Goal: Task Accomplishment & Management: Manage account settings

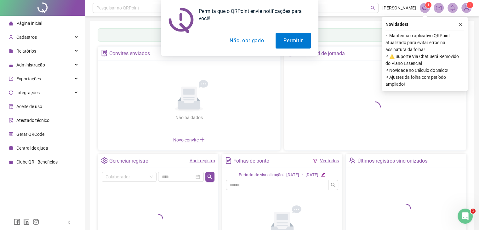
click at [464, 17] on div "Permita que o QRPoint envie notificações para você! Permitir Não, obrigado" at bounding box center [239, 28] width 479 height 56
click at [459, 27] on div "Permita que o QRPoint envie notificações para você! Permitir Não, obrigado" at bounding box center [239, 28] width 479 height 56
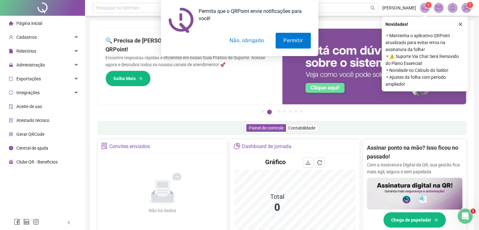
click at [460, 26] on div "Permita que o QRPoint envie notificações para você! Permitir Não, obrigado" at bounding box center [239, 28] width 479 height 56
click at [461, 23] on div "Permita que o QRPoint envie notificações para você! Permitir Não, obrigado" at bounding box center [239, 28] width 479 height 56
click at [256, 42] on button "Não, obrigado" at bounding box center [247, 41] width 50 height 16
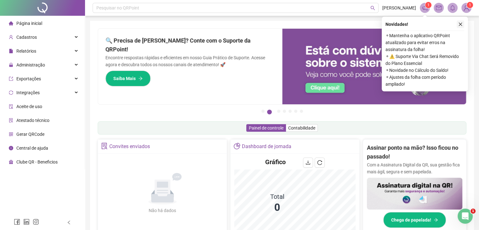
click at [459, 23] on icon "close" at bounding box center [460, 24] width 4 height 4
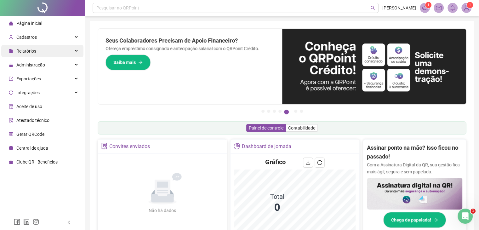
click at [25, 52] on span "Relatórios" at bounding box center [26, 51] width 20 height 5
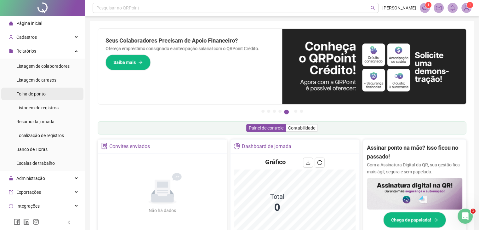
click at [35, 95] on span "Folha de ponto" at bounding box center [30, 93] width 29 height 5
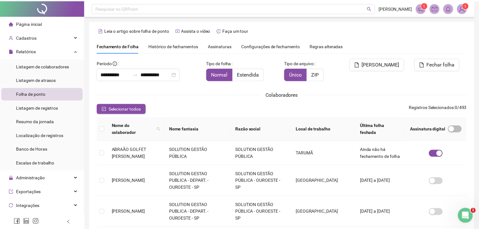
scroll to position [14, 0]
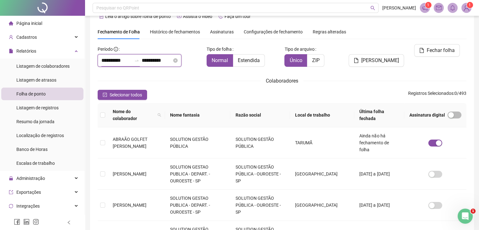
click at [103, 60] on input "**********" at bounding box center [116, 61] width 30 height 8
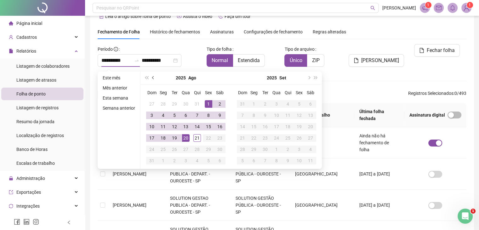
click at [152, 80] on button "prev-year" at bounding box center [153, 78] width 7 height 13
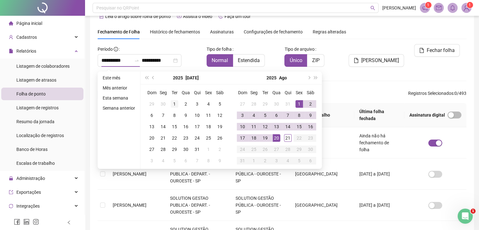
type input "**********"
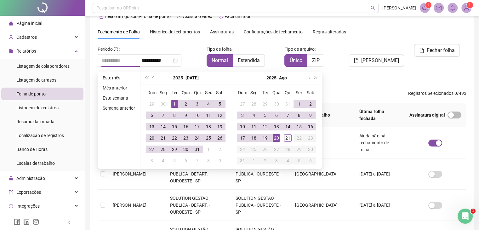
click at [175, 103] on div "1" at bounding box center [175, 104] width 8 height 8
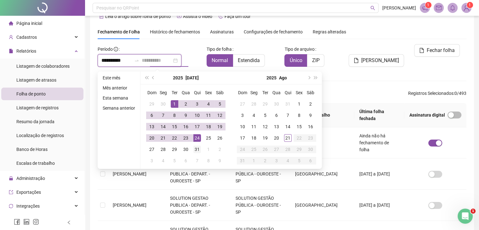
type input "**********"
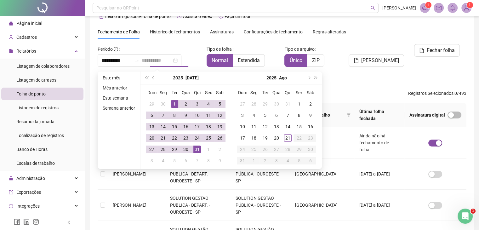
click at [195, 148] on div "31" at bounding box center [197, 150] width 8 height 8
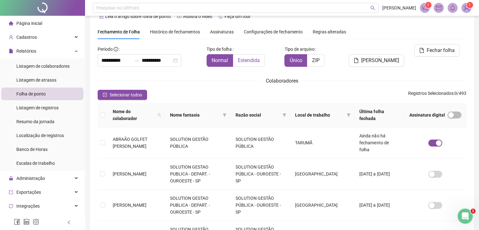
click at [250, 60] on span "Estendida" at bounding box center [249, 60] width 22 height 6
click at [159, 115] on span at bounding box center [159, 115] width 6 height 16
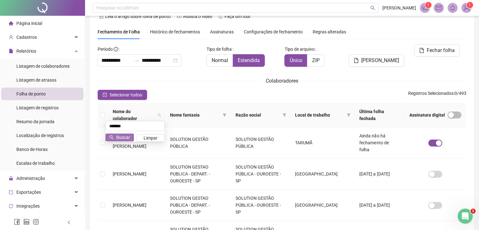
type input "*******"
click at [122, 137] on span "Buscar" at bounding box center [123, 137] width 14 height 7
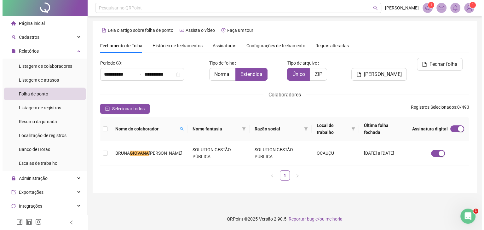
scroll to position [0, 0]
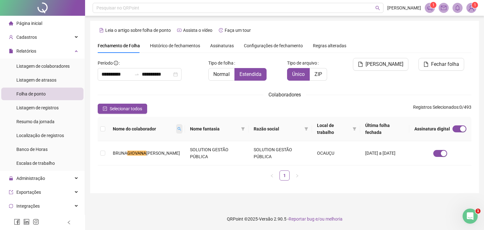
click at [178, 130] on icon "search" at bounding box center [179, 129] width 4 height 4
type input "***"
click at [143, 152] on span "Buscar" at bounding box center [141, 151] width 14 height 7
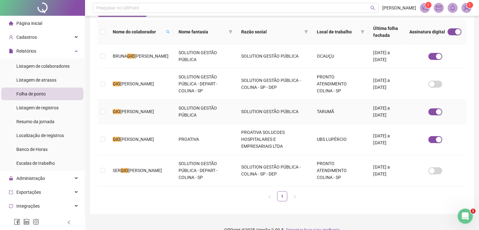
scroll to position [108, 0]
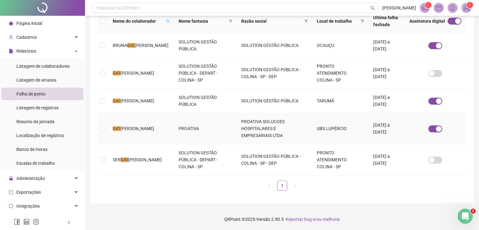
click at [106, 129] on td at bounding box center [103, 128] width 10 height 31
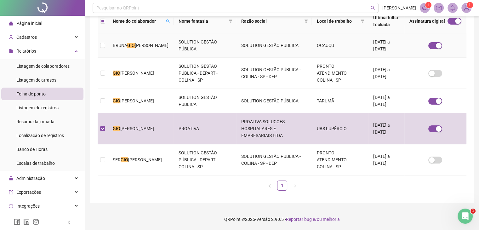
scroll to position [14, 0]
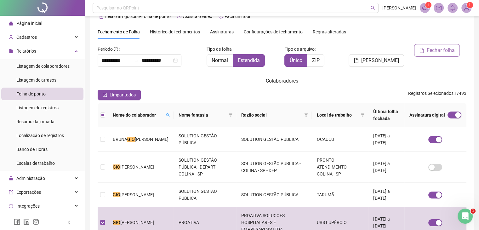
click at [429, 50] on span "Fechar folha" at bounding box center [441, 51] width 28 height 8
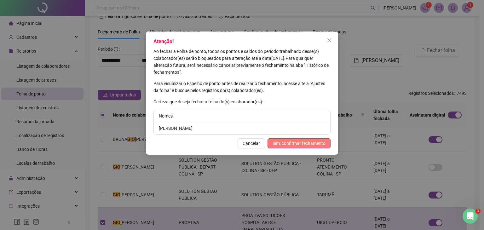
click at [301, 142] on span "Sim, confirmar fechamento" at bounding box center [298, 143] width 53 height 7
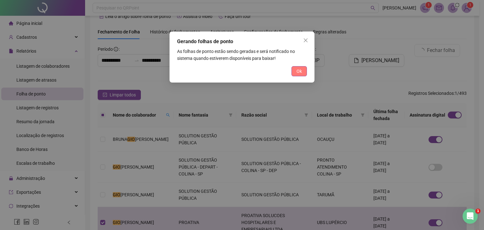
click at [304, 73] on button "Ok" at bounding box center [298, 71] width 15 height 10
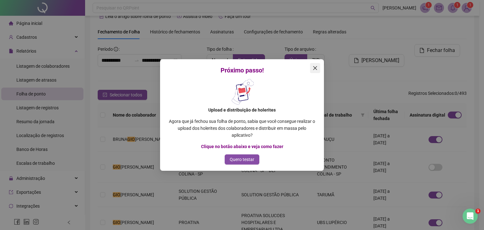
click at [314, 67] on icon "close" at bounding box center [314, 68] width 5 height 5
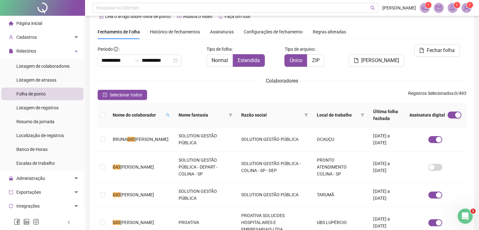
click at [450, 8] on icon "bell" at bounding box center [453, 8] width 6 height 6
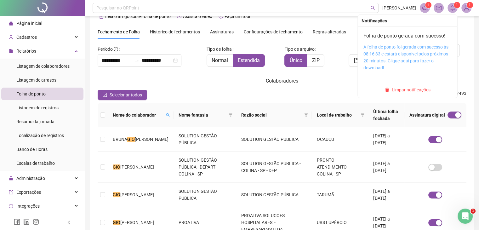
click at [416, 57] on link "A folha de ponto foi gerada com sucesso às 08:16:33 e estará disponível pelos p…" at bounding box center [406, 57] width 85 height 26
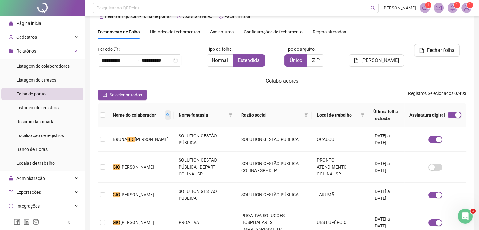
click at [166, 116] on icon "search" at bounding box center [168, 115] width 4 height 4
type input "*******"
click at [115, 141] on span "Buscar" at bounding box center [121, 140] width 14 height 7
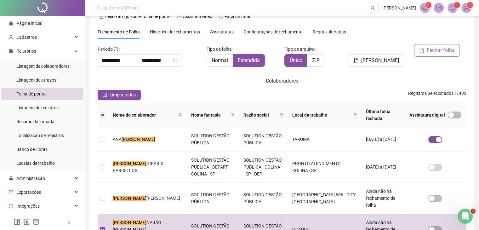
click at [444, 48] on span "Fechar folha" at bounding box center [441, 51] width 28 height 8
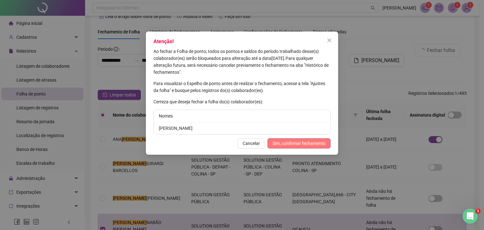
click at [300, 140] on span "Sim, confirmar fechamento" at bounding box center [298, 143] width 53 height 7
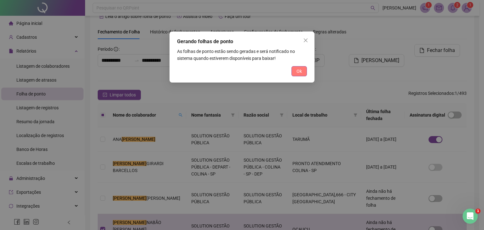
click at [296, 70] on span "Ok" at bounding box center [298, 71] width 5 height 7
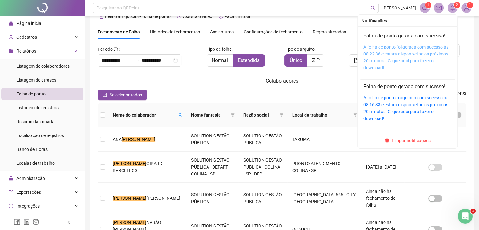
click at [404, 49] on link "A folha de ponto foi gerada com sucesso às 08:22:36 e estará disponível pelos p…" at bounding box center [406, 57] width 85 height 26
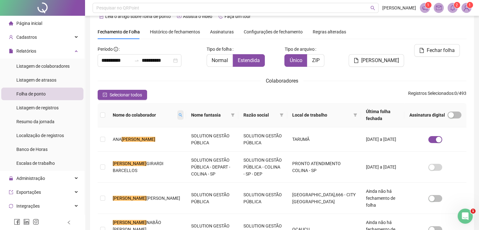
click at [179, 114] on icon "search" at bounding box center [181, 115] width 4 height 4
type input "******"
click at [123, 135] on span "Buscar" at bounding box center [126, 137] width 14 height 7
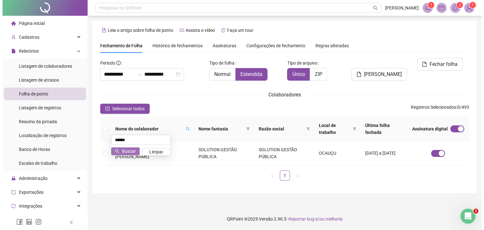
scroll to position [0, 0]
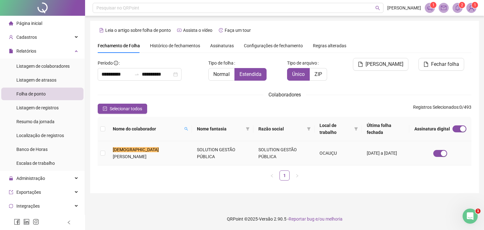
click at [102, 160] on td at bounding box center [103, 153] width 10 height 24
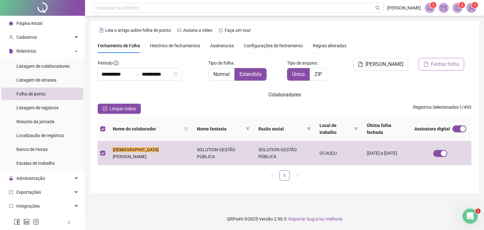
click at [450, 62] on span "Fechar folha" at bounding box center [445, 64] width 28 height 8
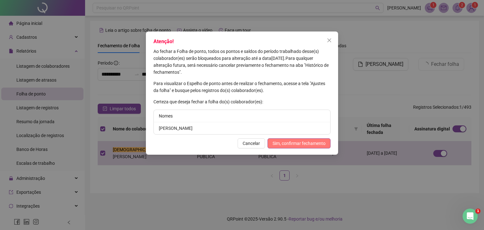
click at [318, 143] on span "Sim, confirmar fechamento" at bounding box center [298, 143] width 53 height 7
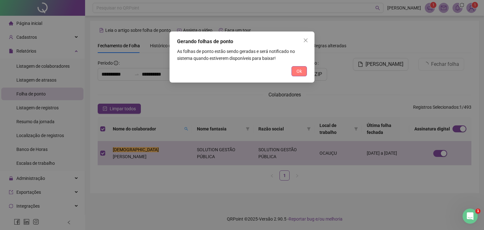
click at [294, 73] on button "Ok" at bounding box center [298, 71] width 15 height 10
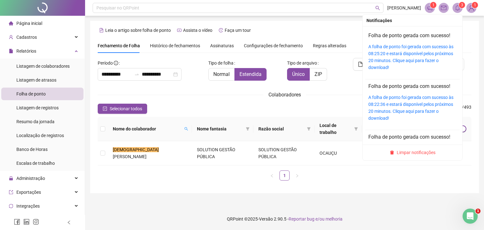
click at [457, 8] on icon "bell" at bounding box center [458, 8] width 6 height 6
click at [425, 47] on link "A folha de ponto foi gerada com sucesso às 08:25:20 e estará disponível pelos p…" at bounding box center [410, 57] width 85 height 26
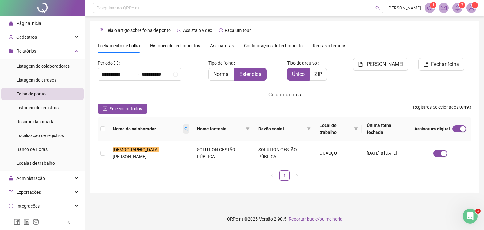
click at [184, 128] on icon "search" at bounding box center [186, 129] width 4 height 4
type input "******"
click at [127, 149] on span "Buscar" at bounding box center [131, 151] width 14 height 7
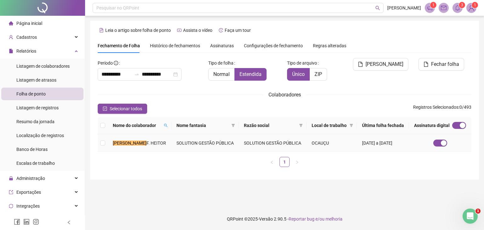
click at [154, 147] on td "[PERSON_NAME] HEITOR" at bounding box center [140, 143] width 64 height 18
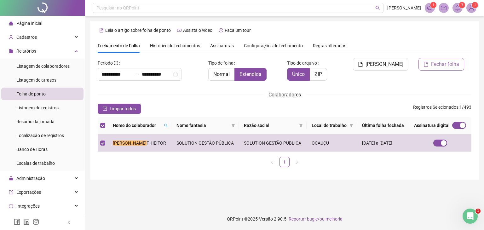
click at [454, 58] on button "Fechar folha" at bounding box center [441, 64] width 46 height 13
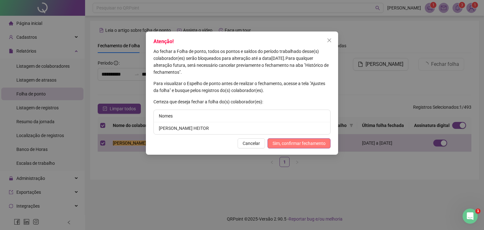
click at [317, 143] on span "Sim, confirmar fechamento" at bounding box center [298, 143] width 53 height 7
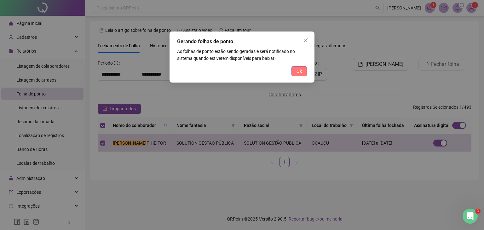
click at [302, 71] on button "Ok" at bounding box center [298, 71] width 15 height 10
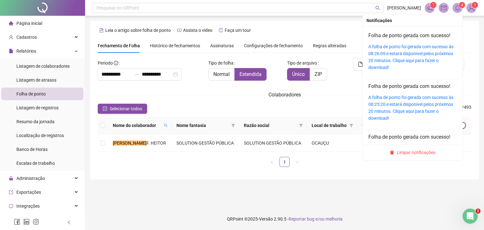
click at [460, 8] on icon "bell" at bounding box center [458, 8] width 6 height 6
click at [435, 46] on link "A folha de ponto foi gerada com sucesso às 08:26:09 e estará disponível pelos p…" at bounding box center [410, 57] width 85 height 26
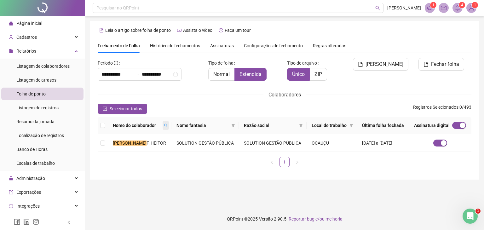
click at [164, 125] on icon "search" at bounding box center [166, 125] width 4 height 4
type input "*****"
click at [126, 147] on span "Buscar" at bounding box center [124, 147] width 14 height 7
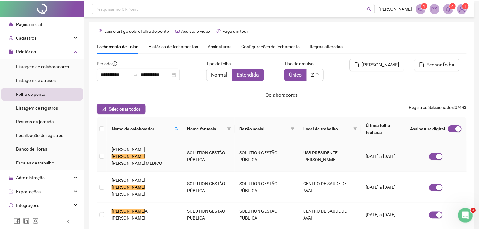
scroll to position [14, 0]
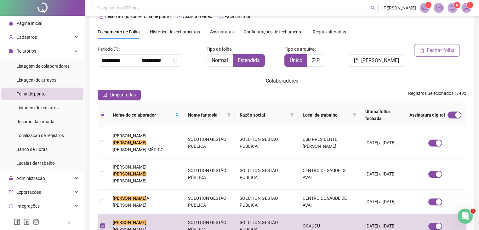
click at [447, 50] on span "Fechar folha" at bounding box center [441, 51] width 28 height 8
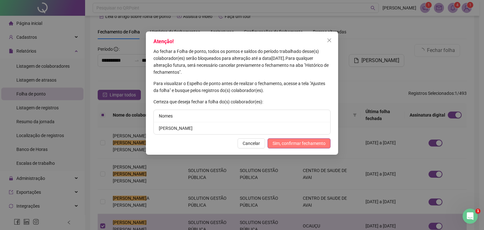
click at [313, 146] on span "Sim, confirmar fechamento" at bounding box center [298, 143] width 53 height 7
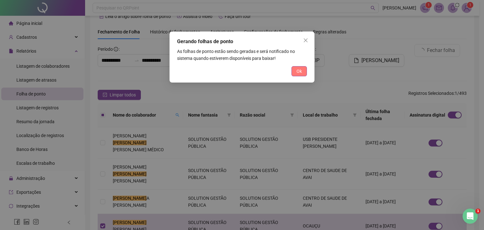
click at [301, 72] on span "Ok" at bounding box center [298, 71] width 5 height 7
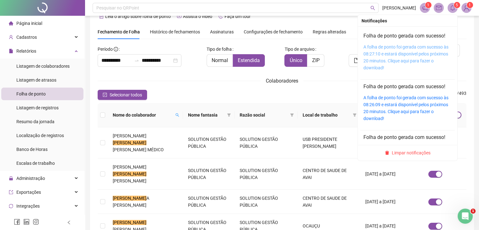
click at [408, 46] on link "A folha de ponto foi gerada com sucesso às 08:27:10 e estará disponível pelos p…" at bounding box center [406, 57] width 85 height 26
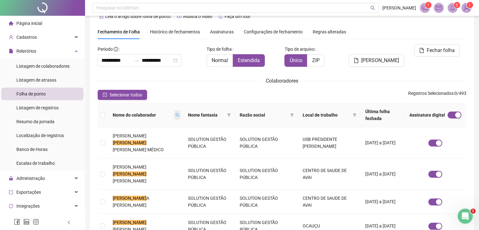
click at [175, 113] on icon "search" at bounding box center [177, 115] width 4 height 4
type input "********"
click at [128, 140] on span "Buscar" at bounding box center [122, 140] width 14 height 7
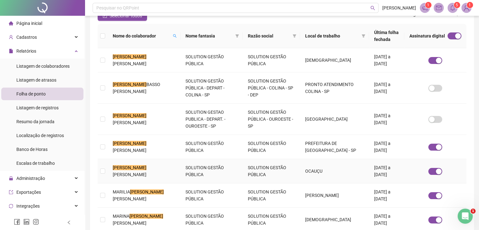
scroll to position [108, 0]
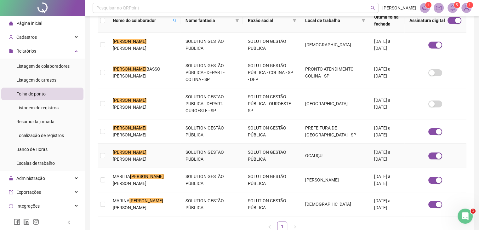
click at [116, 150] on mark "[PERSON_NAME]" at bounding box center [130, 152] width 34 height 5
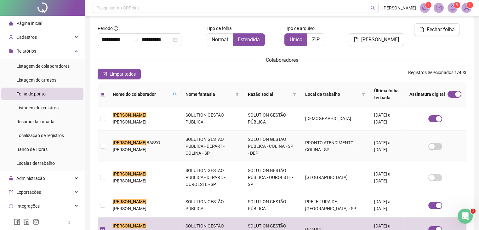
scroll to position [45, 0]
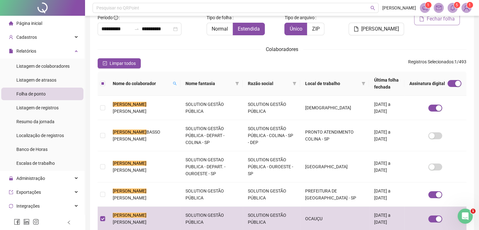
click at [429, 21] on span "Fechar folha" at bounding box center [441, 19] width 28 height 8
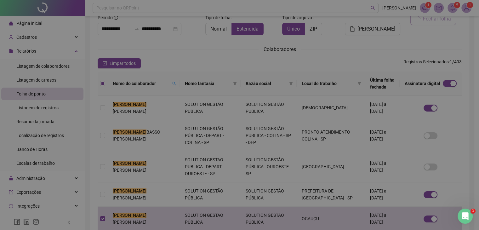
scroll to position [14, 0]
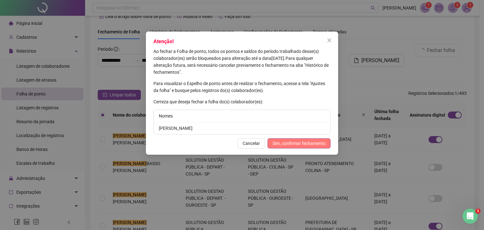
click at [304, 142] on span "Sim, confirmar fechamento" at bounding box center [298, 143] width 53 height 7
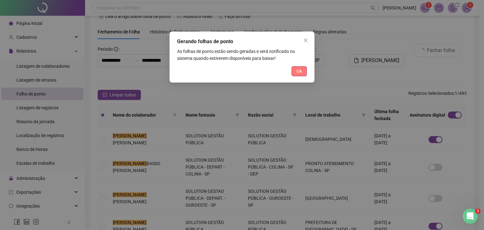
click at [301, 72] on span "Ok" at bounding box center [298, 71] width 5 height 7
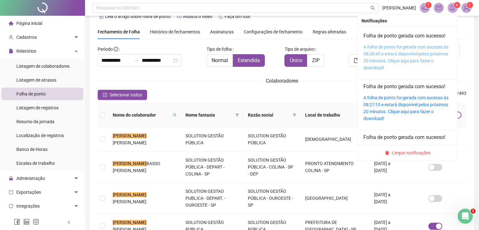
click at [401, 48] on link "A folha de ponto foi gerada com sucesso às 08:28:43 e estará disponível pelos p…" at bounding box center [406, 57] width 85 height 26
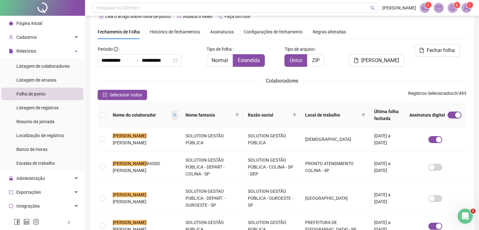
click at [172, 115] on span at bounding box center [175, 114] width 6 height 9
type input "*********"
click at [129, 138] on span "Buscar" at bounding box center [128, 137] width 14 height 7
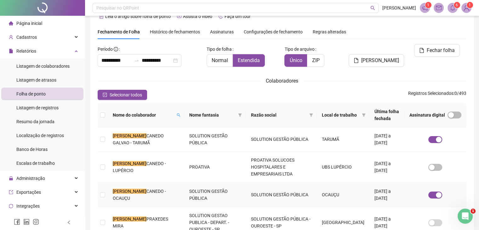
click at [127, 196] on span "CANEDO - OCAUÇU" at bounding box center [139, 195] width 53 height 12
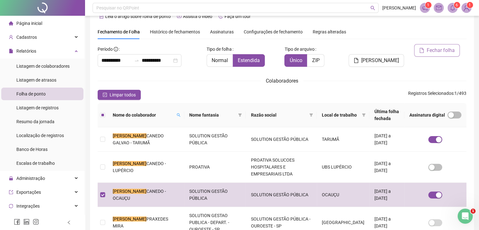
click at [427, 50] on span "Fechar folha" at bounding box center [441, 51] width 28 height 8
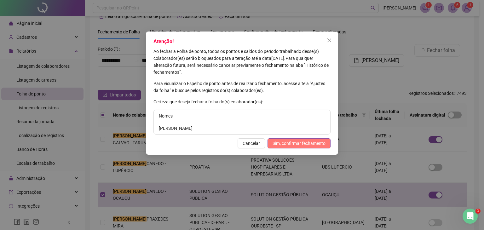
click at [314, 144] on span "Sim, confirmar fechamento" at bounding box center [298, 143] width 53 height 7
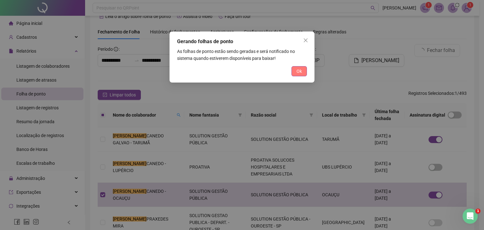
click at [295, 71] on button "Ok" at bounding box center [298, 71] width 15 height 10
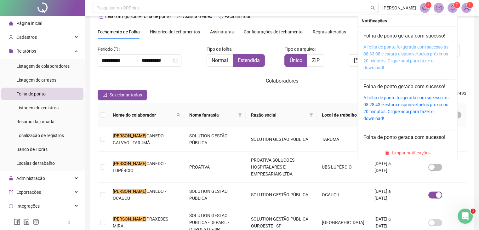
click at [413, 45] on link "A folha de ponto foi gerada com sucesso às 08:33:08 e estará disponível pelos p…" at bounding box center [406, 57] width 85 height 26
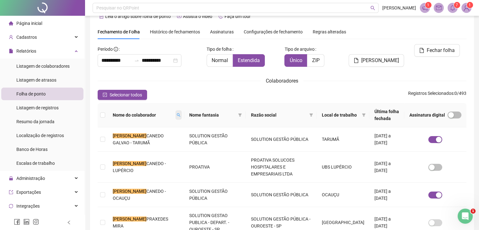
click at [175, 117] on span at bounding box center [178, 114] width 6 height 9
type input "*******"
click at [126, 135] on span "Buscar" at bounding box center [126, 137] width 14 height 7
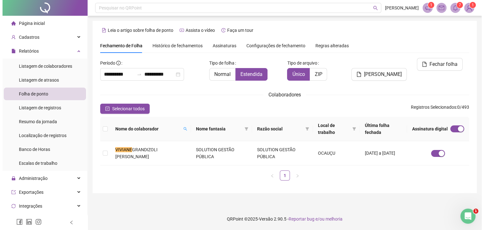
scroll to position [0, 0]
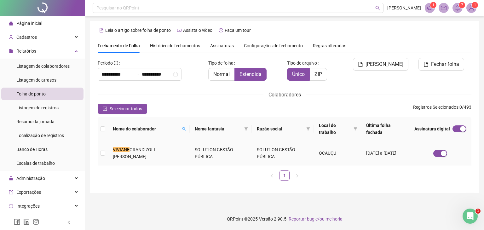
click at [183, 156] on td "[PERSON_NAME]" at bounding box center [149, 153] width 82 height 24
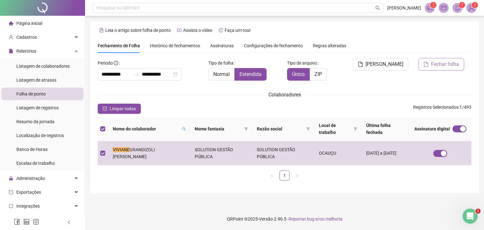
click at [436, 66] on span "Fechar folha" at bounding box center [445, 64] width 28 height 8
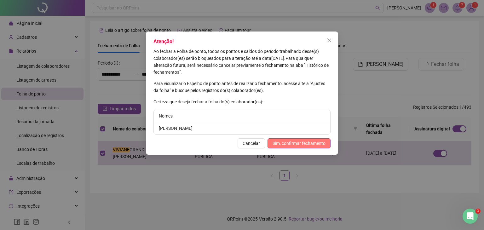
click at [295, 145] on span "Sim, confirmar fechamento" at bounding box center [298, 143] width 53 height 7
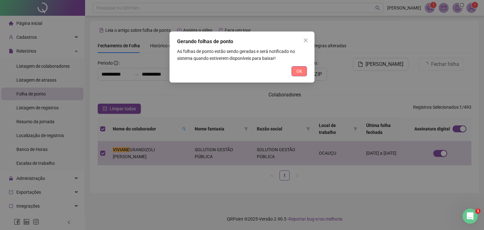
click at [300, 72] on span "Ok" at bounding box center [298, 71] width 5 height 7
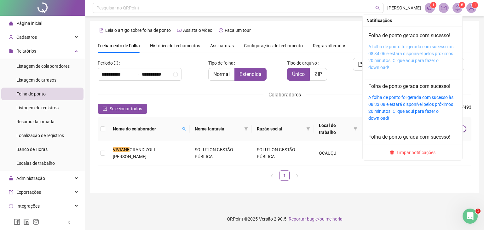
click at [427, 47] on link "A folha de ponto foi gerada com sucesso às 08:34:06 e estará disponível pelos p…" at bounding box center [410, 57] width 85 height 26
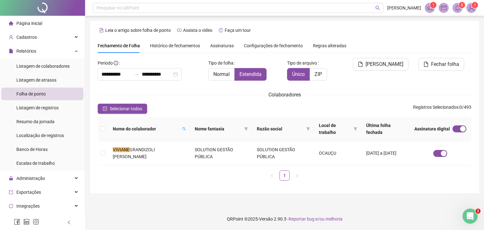
click at [189, 126] on th "Nome do colaborador" at bounding box center [149, 129] width 82 height 24
click at [187, 130] on span at bounding box center [184, 128] width 6 height 9
type input "*****"
click at [153, 152] on span "Buscar" at bounding box center [147, 151] width 14 height 7
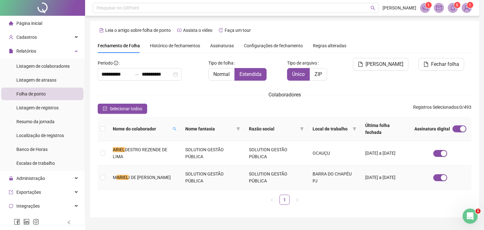
scroll to position [14, 0]
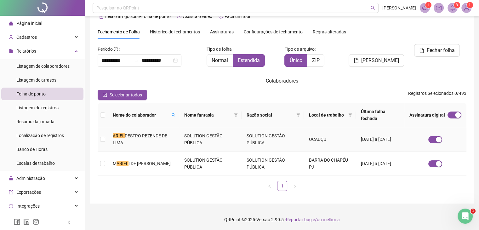
click at [132, 142] on td "ARIEL DESTRO REZENDE DE LIMA" at bounding box center [144, 139] width 72 height 24
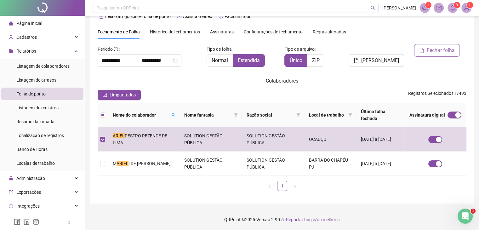
click at [442, 48] on span "Fechar folha" at bounding box center [441, 51] width 28 height 8
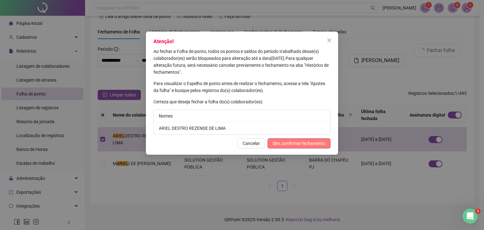
click at [288, 141] on span "Sim, confirmar fechamento" at bounding box center [298, 143] width 53 height 7
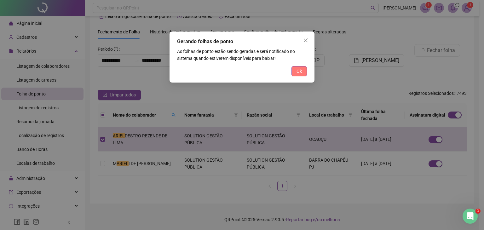
click at [298, 75] on button "Ok" at bounding box center [298, 71] width 15 height 10
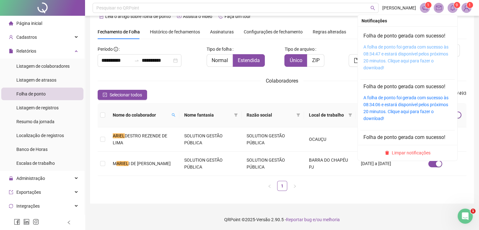
click at [412, 47] on link "A folha de ponto foi gerada com sucesso às 08:34:47 e estará disponível pelos p…" at bounding box center [406, 57] width 85 height 26
click at [385, 60] on link "A folha de ponto foi gerada com sucesso às 08:34:47 e estará disponível pelos p…" at bounding box center [406, 57] width 85 height 26
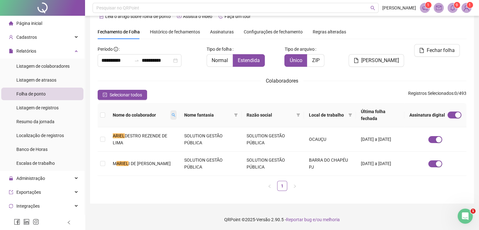
click at [177, 112] on span at bounding box center [173, 114] width 6 height 9
type input "********"
click at [138, 137] on span "Buscar" at bounding box center [141, 137] width 14 height 7
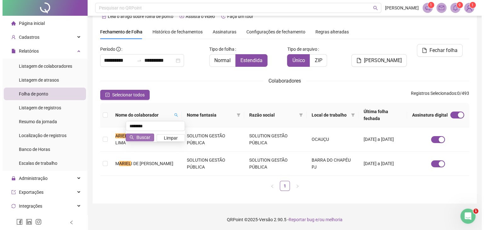
scroll to position [0, 0]
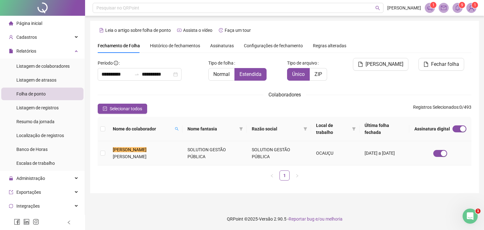
click at [132, 155] on td "[PERSON_NAME]" at bounding box center [145, 153] width 75 height 24
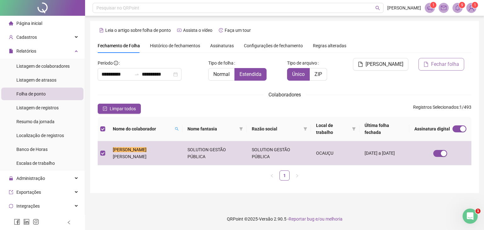
click at [435, 61] on span "Fechar folha" at bounding box center [445, 64] width 28 height 8
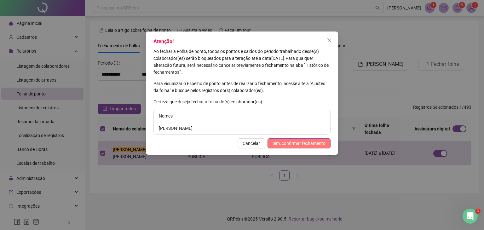
click at [303, 146] on button "Sim, confirmar fechamento" at bounding box center [298, 143] width 63 height 10
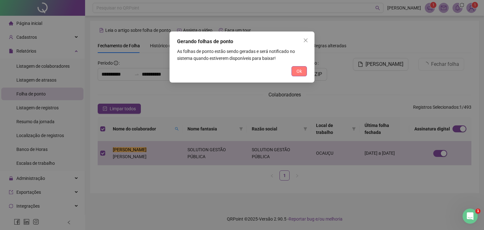
click at [298, 73] on span "Ok" at bounding box center [298, 71] width 5 height 7
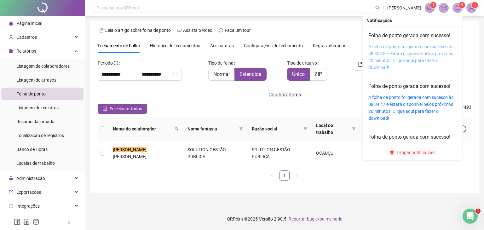
click at [426, 52] on link "A folha de ponto foi gerada com sucesso às 08:35:35 e estará disponível pelos p…" at bounding box center [410, 57] width 85 height 26
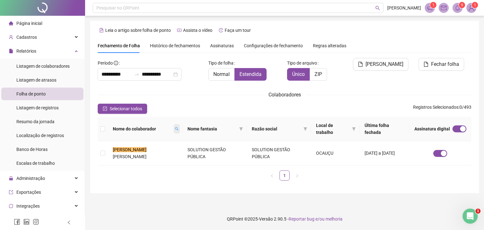
click at [175, 128] on icon "search" at bounding box center [177, 129] width 4 height 4
type input "*******"
click at [131, 153] on span "Buscar" at bounding box center [130, 151] width 14 height 7
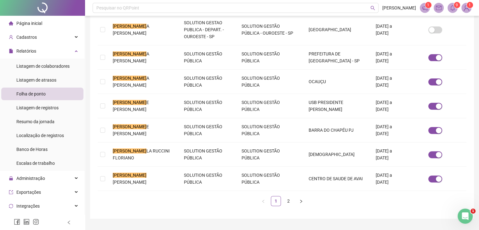
scroll to position [229, 0]
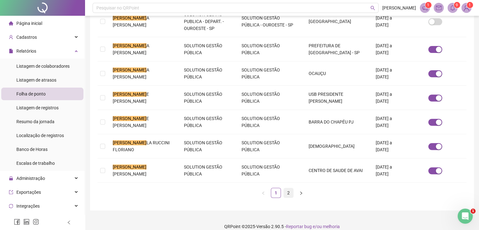
click at [291, 188] on link "2" at bounding box center [288, 192] width 9 height 9
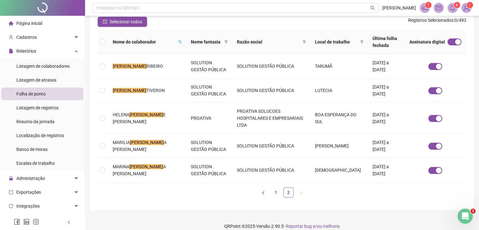
scroll to position [14, 0]
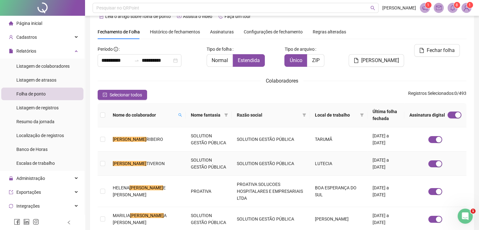
click at [158, 159] on td "[PERSON_NAME]" at bounding box center [147, 164] width 78 height 24
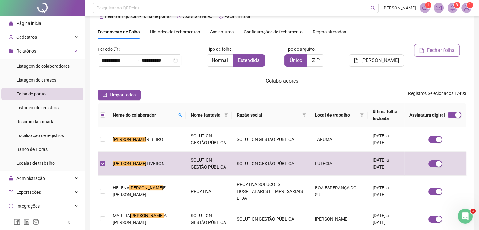
click at [424, 46] on button "Fechar folha" at bounding box center [437, 50] width 46 height 13
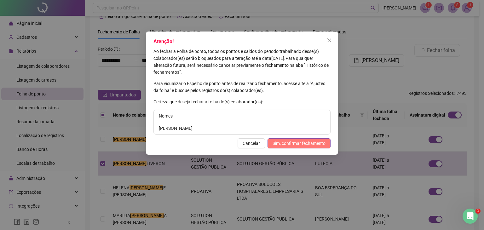
click at [284, 141] on span "Sim, confirmar fechamento" at bounding box center [298, 143] width 53 height 7
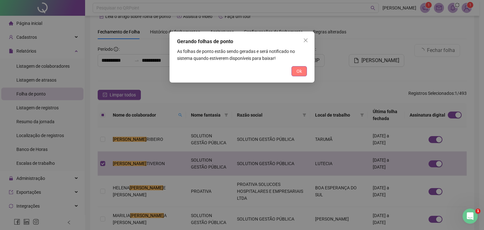
click at [298, 67] on button "Ok" at bounding box center [298, 71] width 15 height 10
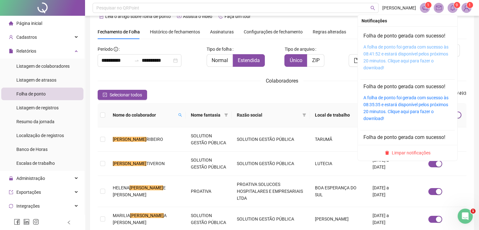
click at [437, 47] on link "A folha de ponto foi gerada com sucesso às 08:41:52 e estará disponível pelos p…" at bounding box center [406, 57] width 85 height 26
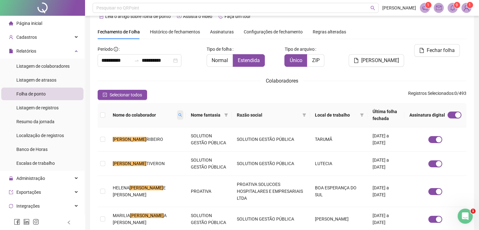
click at [177, 117] on span at bounding box center [180, 114] width 6 height 9
type input "*******"
click at [130, 138] on span "Buscar" at bounding box center [130, 137] width 14 height 7
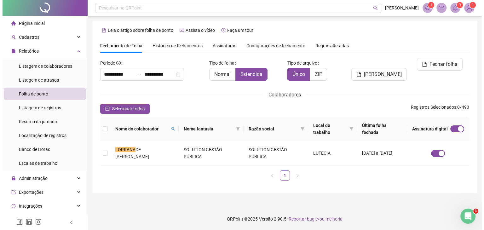
scroll to position [0, 0]
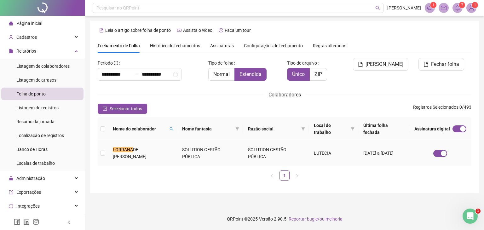
click at [108, 152] on td "[PERSON_NAME]" at bounding box center [142, 153] width 69 height 24
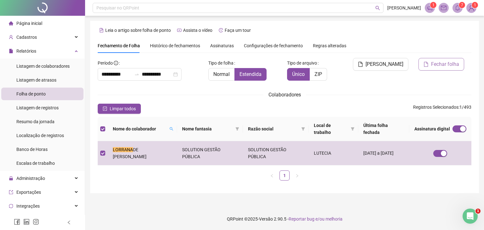
click at [443, 62] on span "Fechar folha" at bounding box center [445, 64] width 28 height 8
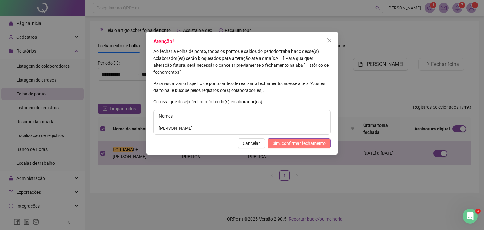
click at [304, 145] on span "Sim, confirmar fechamento" at bounding box center [298, 143] width 53 height 7
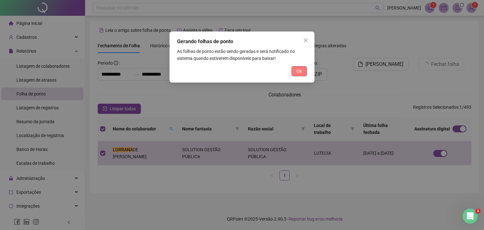
click at [298, 70] on span "Ok" at bounding box center [298, 71] width 5 height 7
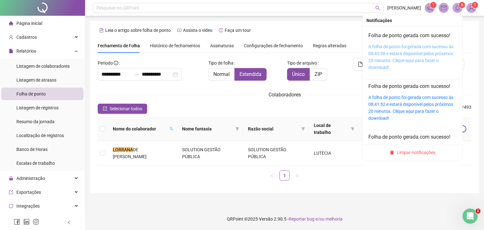
click at [416, 58] on link "A folha de ponto foi gerada com sucesso às 08:45:58 e estará disponível pelos p…" at bounding box center [410, 57] width 85 height 26
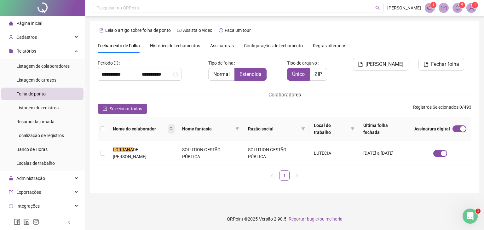
click at [173, 128] on icon "search" at bounding box center [171, 129] width 4 height 4
type input "******"
click at [141, 150] on span "Buscar" at bounding box center [139, 151] width 14 height 7
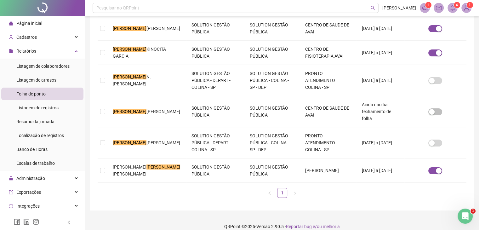
scroll to position [14, 0]
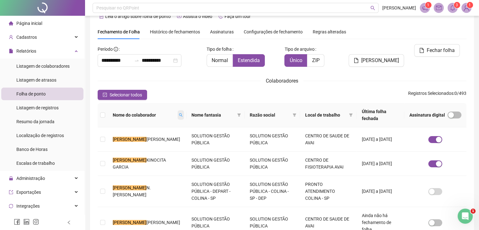
click at [179, 113] on icon "search" at bounding box center [181, 115] width 4 height 4
type input "*"
type input "********"
click at [125, 139] on span "Buscar" at bounding box center [119, 140] width 14 height 7
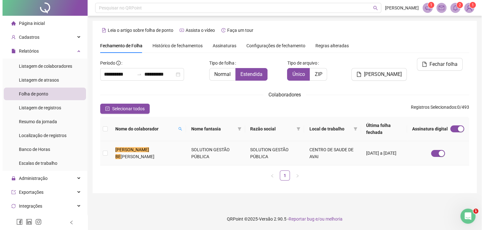
scroll to position [0, 0]
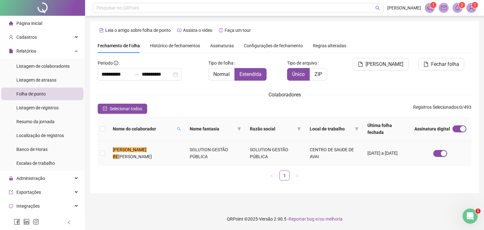
click at [124, 154] on span "[PERSON_NAME]" at bounding box center [135, 156] width 34 height 5
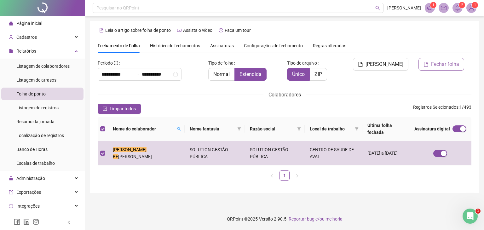
click at [439, 62] on span "Fechar folha" at bounding box center [445, 64] width 28 height 8
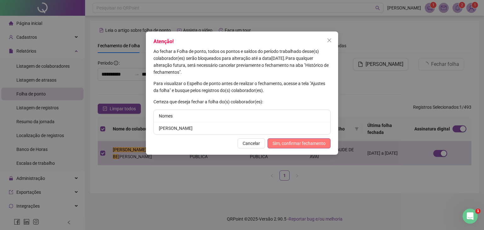
click at [309, 144] on span "Sim, confirmar fechamento" at bounding box center [298, 143] width 53 height 7
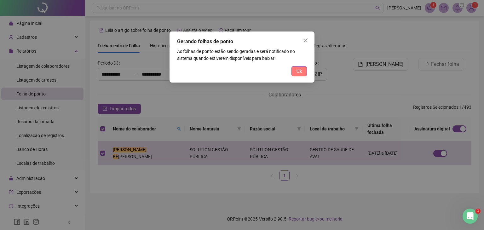
click at [304, 73] on button "Ok" at bounding box center [298, 71] width 15 height 10
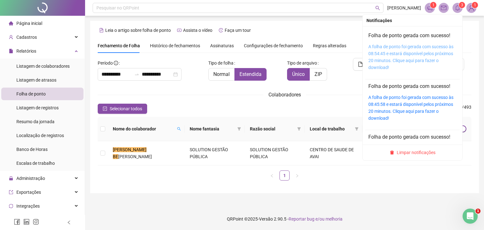
click at [421, 48] on link "A folha de ponto foi gerada com sucesso às 08:54:45 e estará disponível pelos p…" at bounding box center [410, 57] width 85 height 26
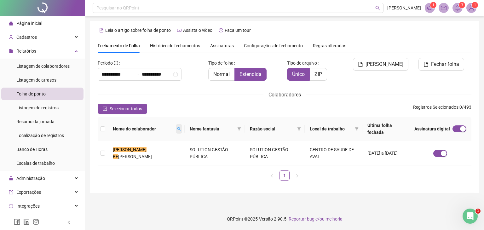
click at [176, 124] on span at bounding box center [179, 128] width 6 height 9
type input "*"
type input "******"
click at [123, 149] on span "Buscar" at bounding box center [124, 147] width 14 height 7
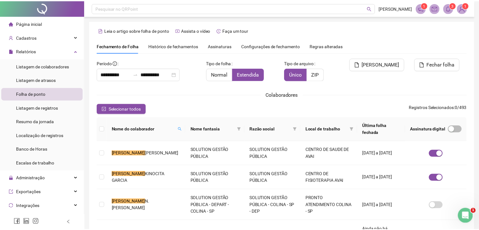
scroll to position [14, 0]
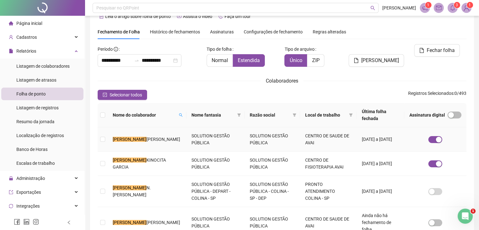
click at [112, 142] on td "[PERSON_NAME]" at bounding box center [147, 139] width 79 height 24
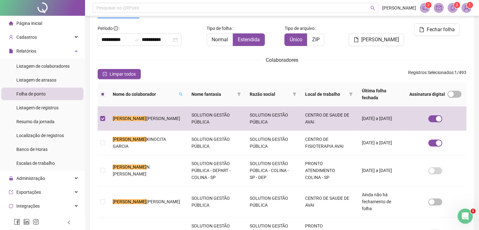
scroll to position [45, 0]
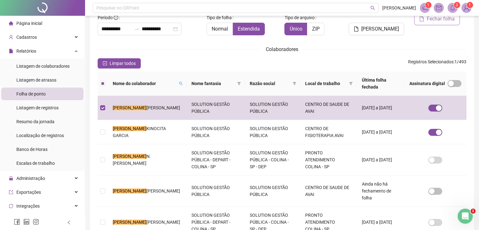
click at [438, 22] on button "Fechar folha" at bounding box center [437, 19] width 46 height 13
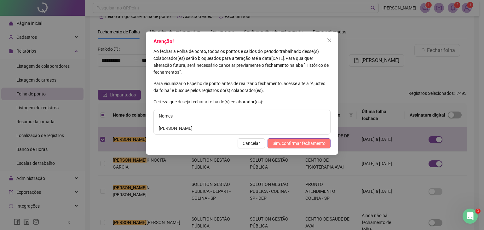
click at [318, 146] on button "Sim, confirmar fechamento" at bounding box center [298, 143] width 63 height 10
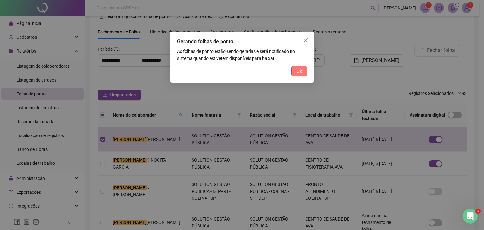
click at [301, 73] on span "Ok" at bounding box center [298, 71] width 5 height 7
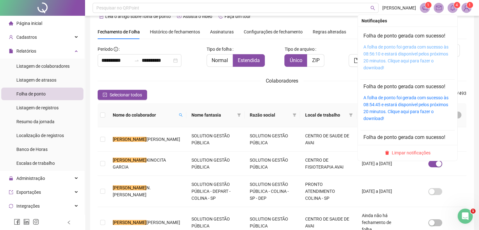
click at [420, 58] on link "A folha de ponto foi gerada com sucesso às 08:56:10 e estará disponível pelos p…" at bounding box center [406, 57] width 85 height 26
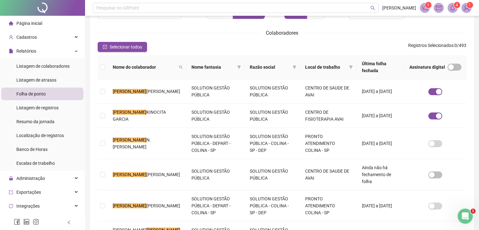
scroll to position [77, 0]
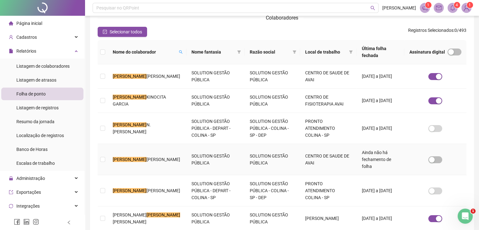
click at [146, 160] on span "[PERSON_NAME]" at bounding box center [163, 159] width 34 height 5
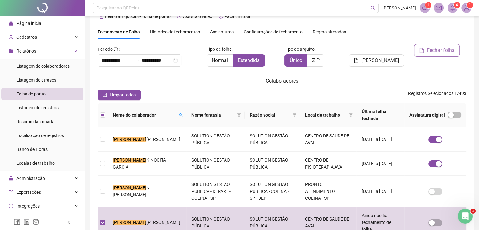
click at [436, 50] on span "Fechar folha" at bounding box center [441, 51] width 28 height 8
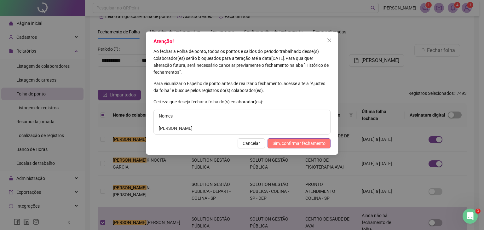
click at [325, 141] on span "Sim, confirmar fechamento" at bounding box center [298, 143] width 53 height 7
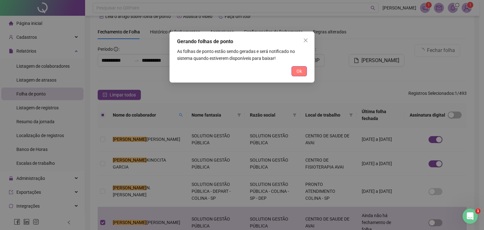
click at [299, 71] on span "Ok" at bounding box center [298, 71] width 5 height 7
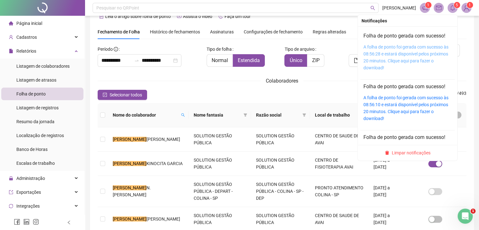
click at [418, 48] on link "A folha de ponto foi gerada com sucesso às 08:56:28 e estará disponível pelos p…" at bounding box center [406, 57] width 85 height 26
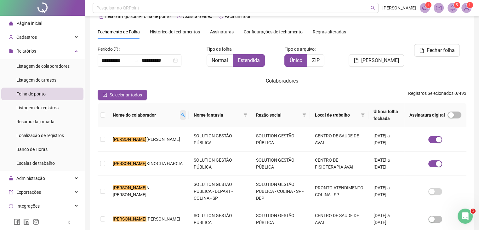
click at [180, 112] on span at bounding box center [183, 114] width 6 height 9
click at [109, 141] on icon "search" at bounding box center [109, 141] width 4 height 4
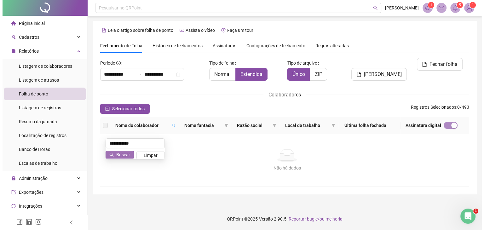
scroll to position [0, 0]
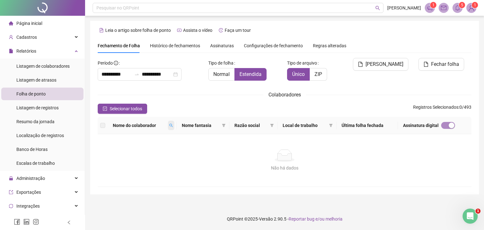
click at [171, 125] on icon "search" at bounding box center [170, 125] width 3 height 3
click at [158, 140] on input "**********" at bounding box center [146, 136] width 59 height 10
type input "******"
click at [135, 148] on span "Buscar" at bounding box center [134, 147] width 14 height 7
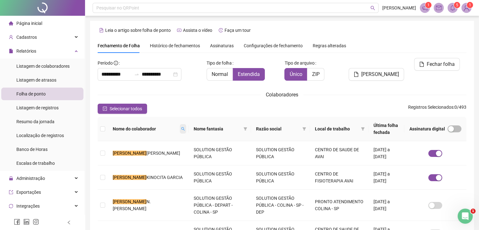
click at [181, 127] on icon "search" at bounding box center [183, 129] width 4 height 4
type input "******"
click at [111, 152] on icon "search" at bounding box center [109, 154] width 4 height 4
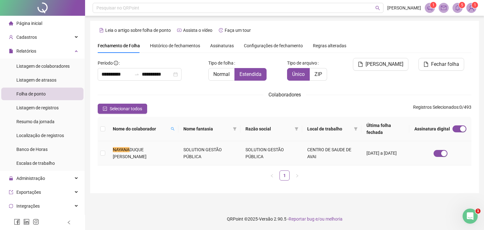
click at [240, 146] on td "SOLUTION GESTÃO PÚBLICA" at bounding box center [271, 153] width 62 height 24
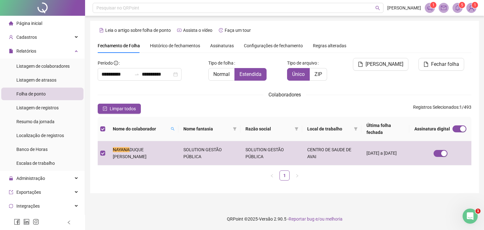
click at [434, 57] on div "**********" at bounding box center [285, 111] width 374 height 147
click at [434, 62] on span "Fechar folha" at bounding box center [445, 64] width 28 height 8
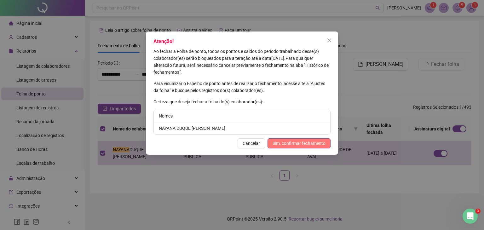
click at [288, 142] on span "Sim, confirmar fechamento" at bounding box center [298, 143] width 53 height 7
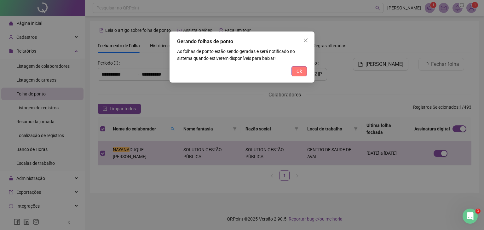
click at [297, 71] on span "Ok" at bounding box center [298, 71] width 5 height 7
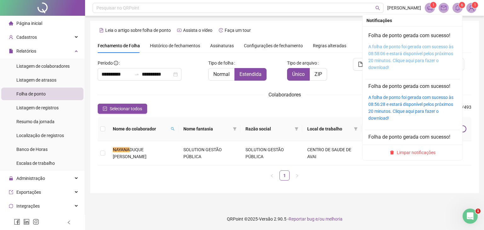
click at [422, 51] on link "A folha de ponto foi gerada com sucesso às 08:58:06 e estará disponível pelos p…" at bounding box center [410, 57] width 85 height 26
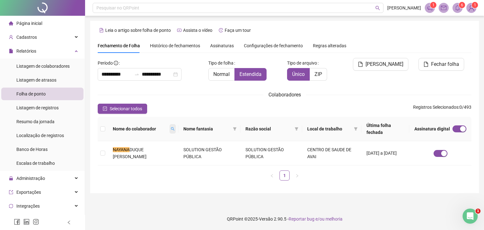
click at [169, 124] on span at bounding box center [172, 128] width 6 height 9
type input "*"
type input "******"
click at [109, 148] on button "Buscar" at bounding box center [120, 148] width 28 height 8
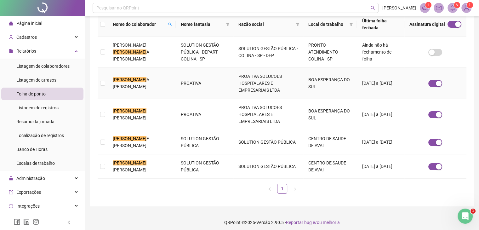
scroll to position [108, 0]
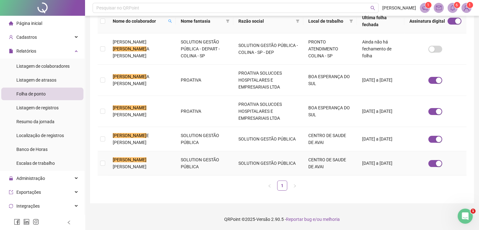
click at [125, 164] on span "[PERSON_NAME]" at bounding box center [130, 166] width 34 height 5
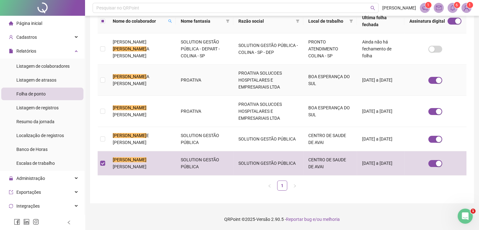
scroll to position [14, 0]
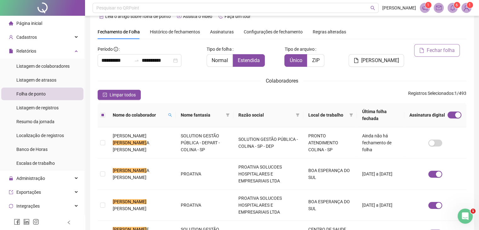
click at [433, 53] on span "Fechar folha" at bounding box center [441, 51] width 28 height 8
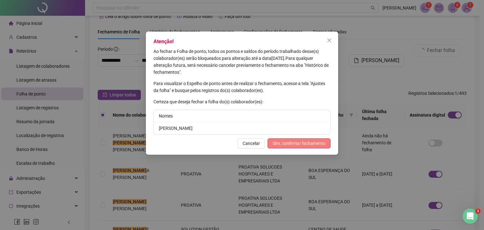
click at [310, 140] on span "Sim, confirmar fechamento" at bounding box center [298, 143] width 53 height 7
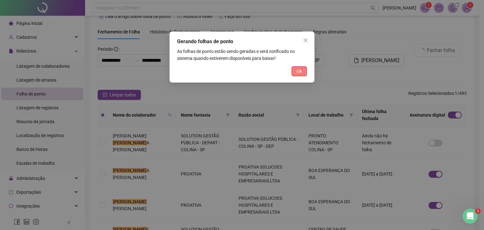
click at [300, 68] on span "Ok" at bounding box center [298, 71] width 5 height 7
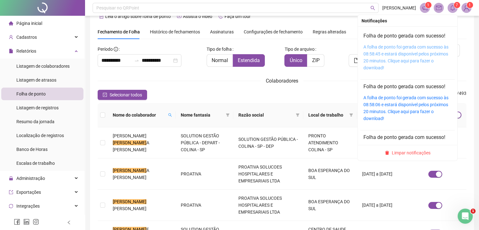
click at [412, 54] on link "A folha de ponto foi gerada com sucesso às 08:58:45 e estará disponível pelos p…" at bounding box center [406, 57] width 85 height 26
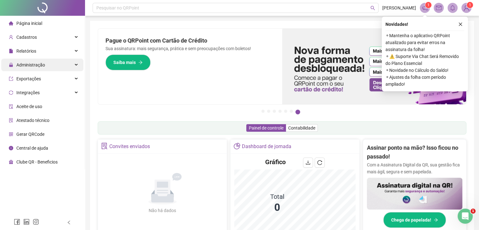
click at [43, 62] on span "Administração" at bounding box center [30, 64] width 29 height 5
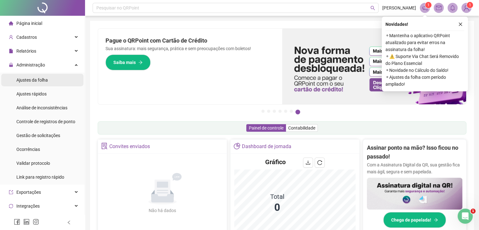
click at [51, 83] on li "Ajustes da folha" at bounding box center [42, 80] width 82 height 13
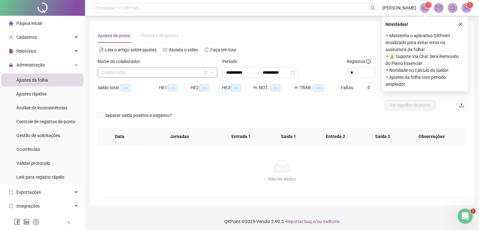
click at [123, 74] on input "search" at bounding box center [154, 72] width 106 height 9
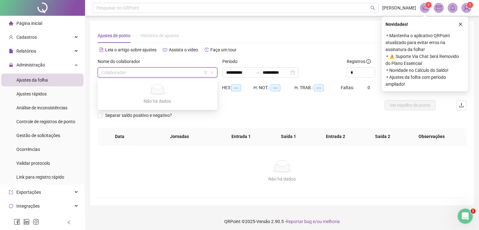
type input "**********"
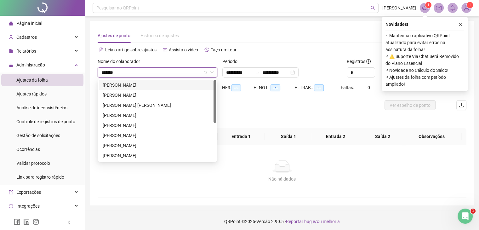
type input "*******"
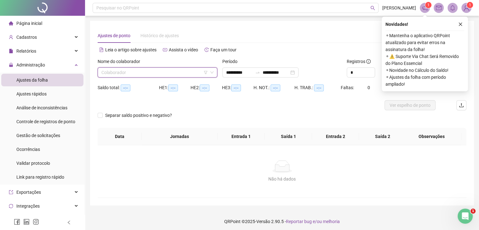
click at [136, 74] on input "search" at bounding box center [154, 72] width 106 height 9
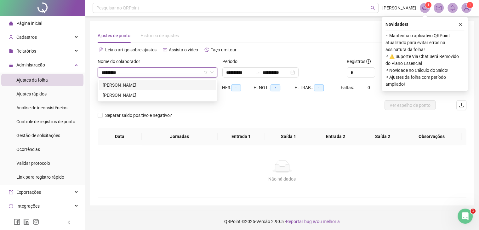
type input "**********"
click at [137, 83] on div "[PERSON_NAME]" at bounding box center [158, 85] width 110 height 7
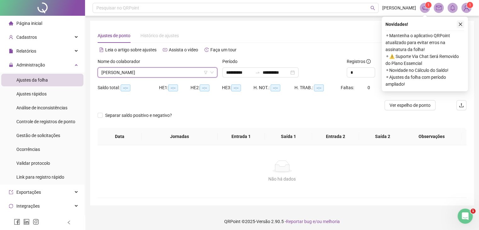
click at [459, 23] on icon "close" at bounding box center [460, 24] width 3 height 3
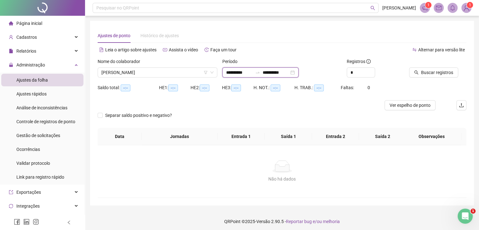
click at [229, 72] on input "**********" at bounding box center [239, 72] width 26 height 7
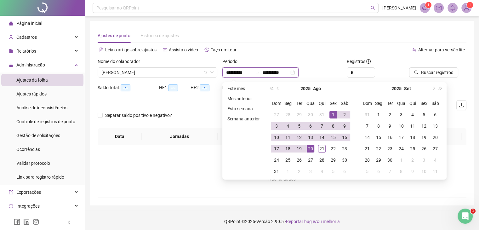
type input "**********"
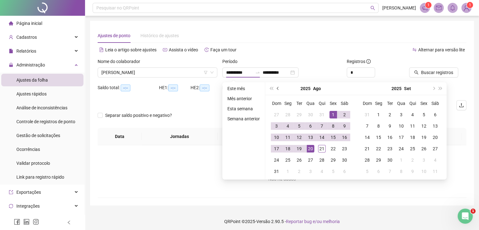
click at [278, 89] on button "prev-year" at bounding box center [278, 88] width 7 height 13
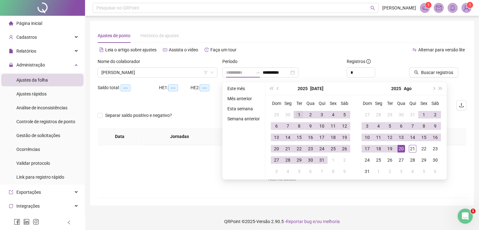
type input "**********"
click at [300, 115] on div "1" at bounding box center [299, 115] width 8 height 8
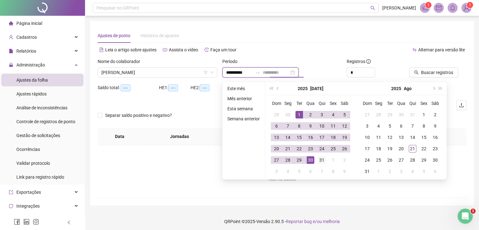
type input "**********"
click at [320, 161] on div "31" at bounding box center [322, 160] width 8 height 8
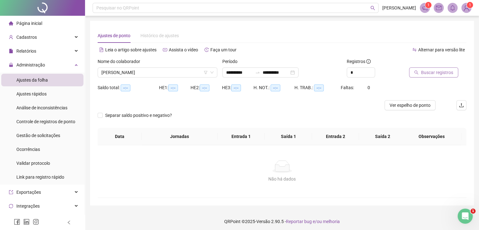
click at [454, 72] on button "Buscar registros" at bounding box center [433, 72] width 49 height 10
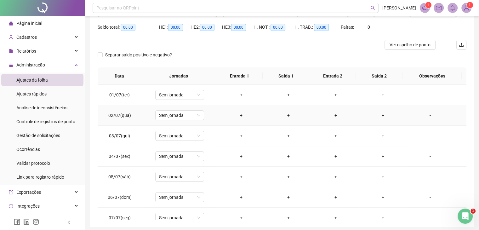
scroll to position [63, 0]
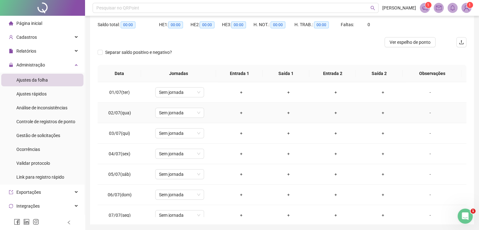
click at [238, 114] on div "+" at bounding box center [241, 112] width 37 height 7
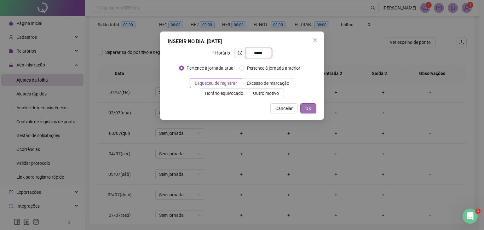
type input "*****"
click at [311, 106] on button "OK" at bounding box center [308, 108] width 16 height 10
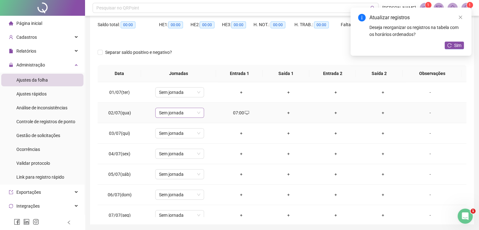
click at [198, 112] on span "Sem jornada" at bounding box center [179, 112] width 41 height 9
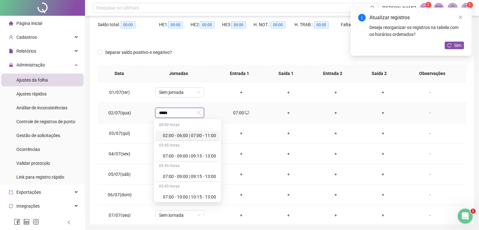
type input "*****"
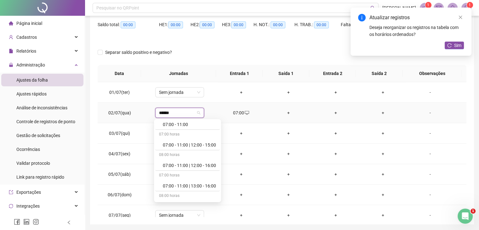
scroll to position [158, 0]
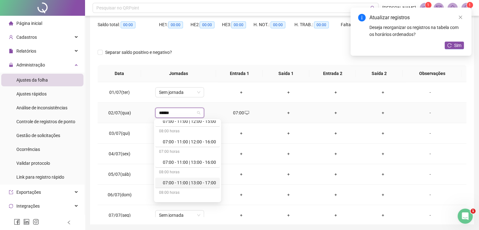
click at [203, 183] on div "07:00 - 11:00 | 13:00 - 17:00" at bounding box center [189, 182] width 53 height 7
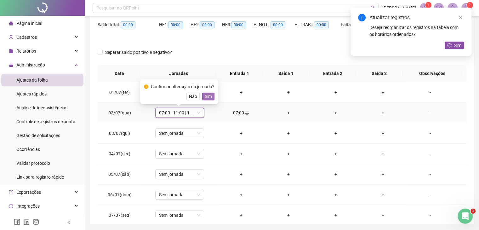
click at [205, 97] on span "Sim" at bounding box center [208, 96] width 7 height 7
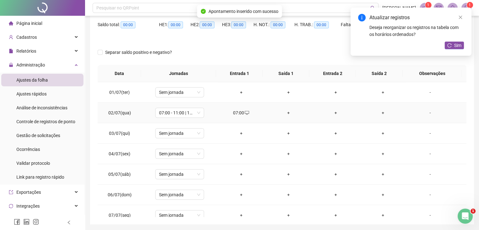
click at [285, 113] on div "+" at bounding box center [288, 112] width 37 height 7
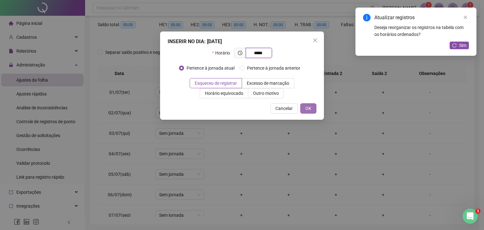
type input "*****"
click at [310, 105] on span "OK" at bounding box center [308, 108] width 6 height 7
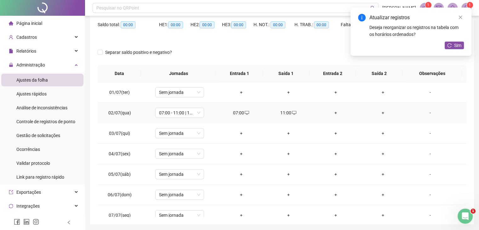
click at [333, 112] on div "+" at bounding box center [335, 112] width 37 height 7
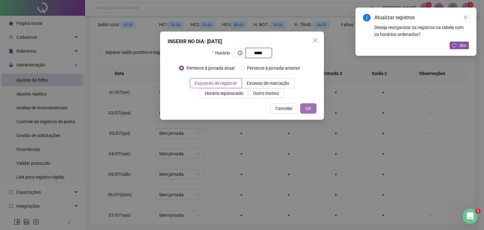
type input "*****"
click at [311, 106] on span "OK" at bounding box center [308, 108] width 6 height 7
click at [467, 17] on link "Close" at bounding box center [465, 17] width 7 height 7
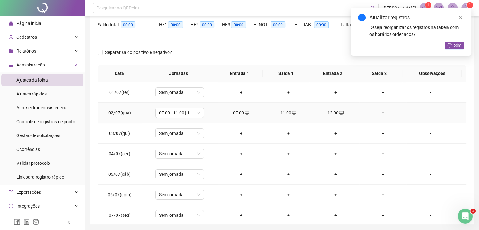
click at [377, 113] on div "+" at bounding box center [382, 112] width 37 height 7
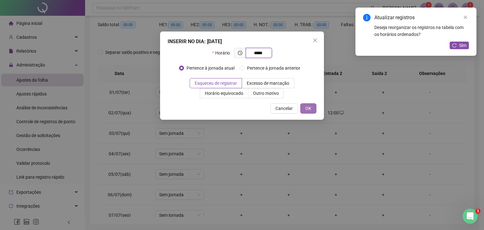
type input "*****"
click at [307, 107] on span "OK" at bounding box center [308, 108] width 6 height 7
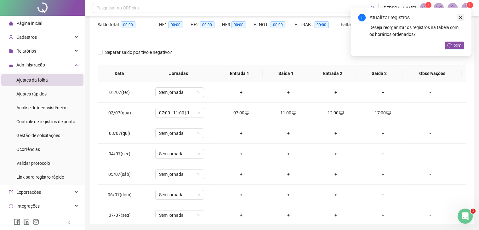
click at [462, 16] on link "Close" at bounding box center [460, 17] width 7 height 7
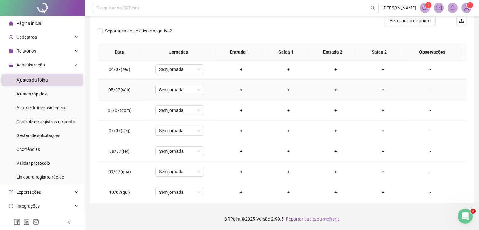
scroll to position [95, 0]
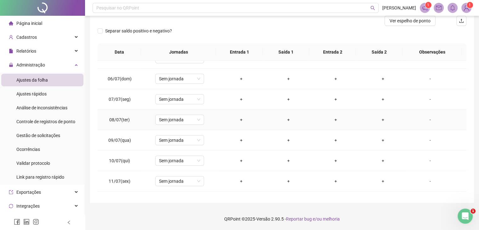
click at [238, 121] on div "+" at bounding box center [241, 119] width 37 height 7
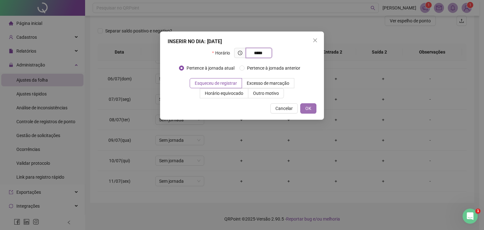
type input "*****"
click at [306, 112] on button "OK" at bounding box center [308, 108] width 16 height 10
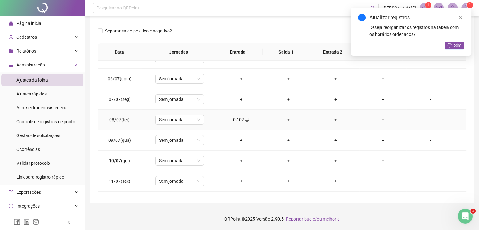
click at [288, 119] on div "+" at bounding box center [288, 119] width 37 height 7
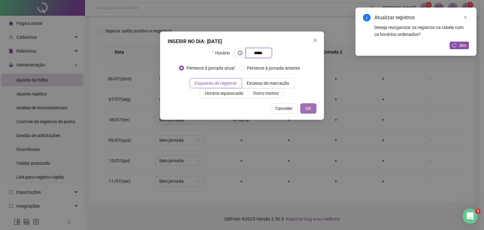
type input "*****"
click at [303, 106] on button "OK" at bounding box center [308, 108] width 16 height 10
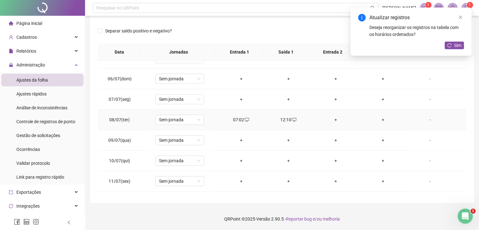
click at [333, 119] on div "+" at bounding box center [335, 119] width 37 height 7
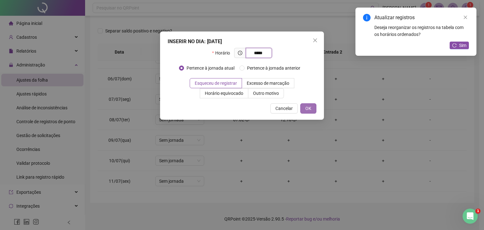
type input "*****"
click at [306, 111] on span "OK" at bounding box center [308, 108] width 6 height 7
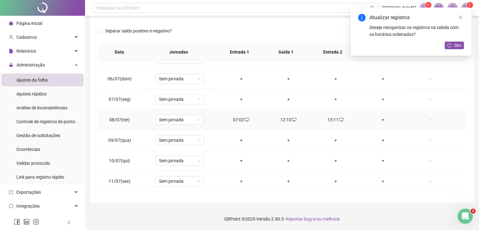
click at [375, 117] on div "+" at bounding box center [382, 119] width 37 height 7
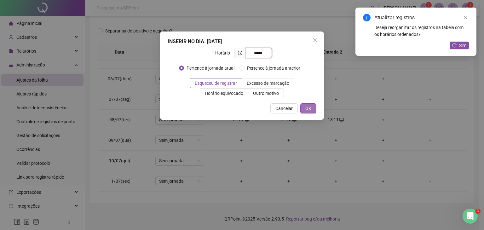
type input "*****"
click at [311, 108] on span "OK" at bounding box center [308, 108] width 6 height 7
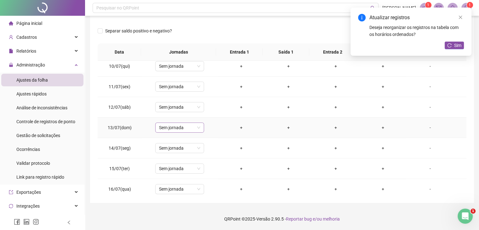
scroll to position [221, 0]
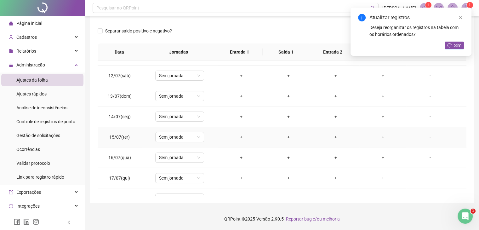
click at [232, 137] on div "+" at bounding box center [241, 137] width 37 height 7
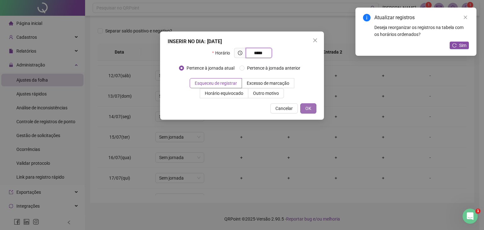
type input "*****"
click at [309, 111] on span "OK" at bounding box center [308, 108] width 6 height 7
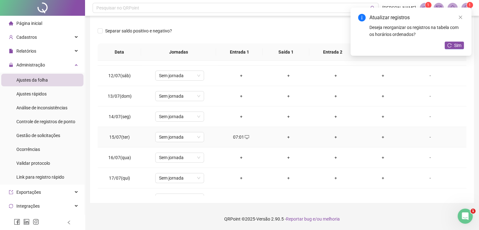
click at [277, 137] on div "+" at bounding box center [288, 137] width 37 height 7
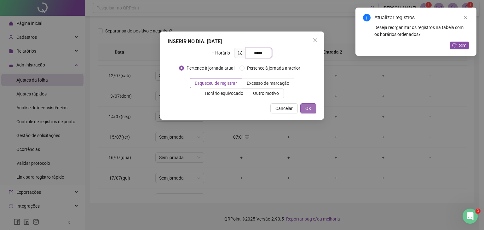
type input "*****"
click at [309, 107] on span "OK" at bounding box center [308, 108] width 6 height 7
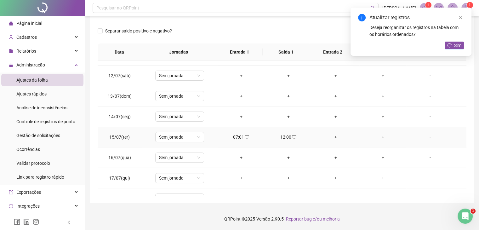
click at [333, 134] on div "+" at bounding box center [335, 137] width 37 height 7
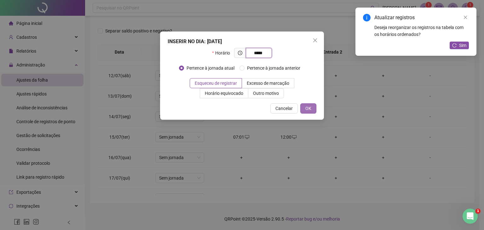
type input "*****"
click at [308, 109] on span "OK" at bounding box center [308, 108] width 6 height 7
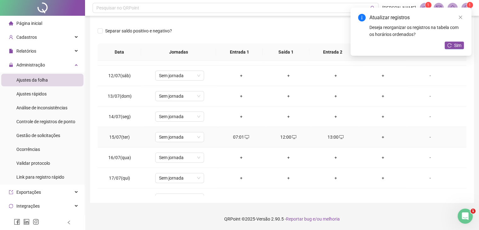
click at [375, 134] on div "+" at bounding box center [382, 137] width 37 height 7
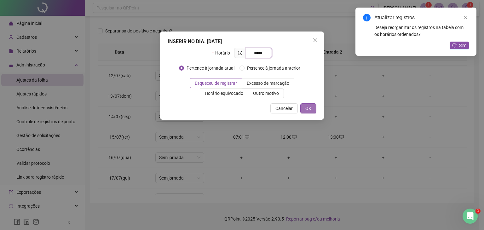
type input "*****"
click at [308, 107] on span "OK" at bounding box center [308, 108] width 6 height 7
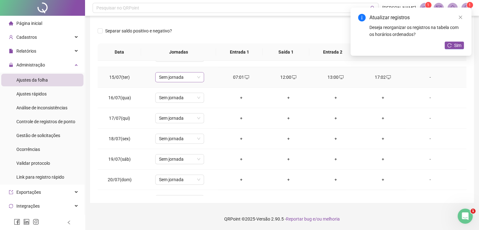
scroll to position [315, 0]
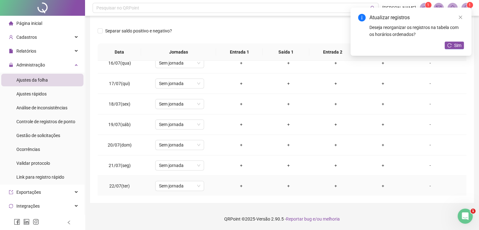
click at [239, 182] on div "+" at bounding box center [241, 185] width 37 height 7
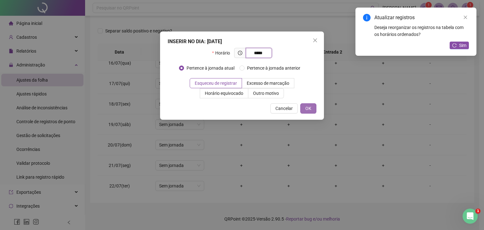
type input "*****"
click at [312, 108] on button "OK" at bounding box center [308, 108] width 16 height 10
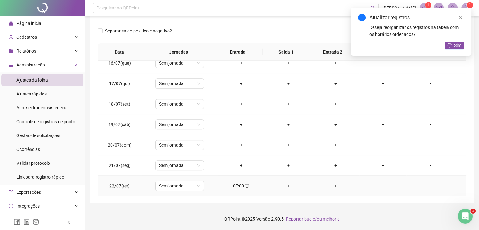
click at [283, 185] on div "+" at bounding box center [288, 185] width 37 height 7
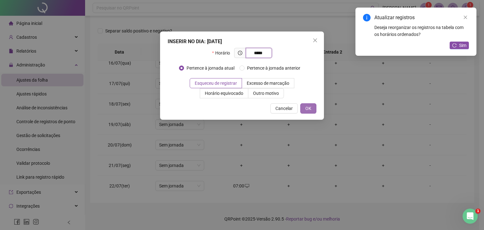
type input "*****"
click at [311, 109] on span "OK" at bounding box center [308, 108] width 6 height 7
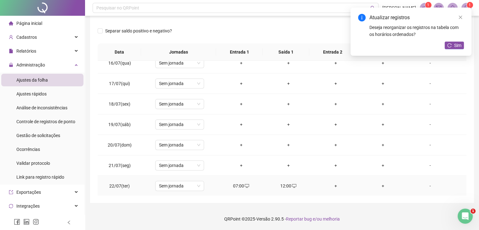
click at [330, 186] on div "+" at bounding box center [335, 185] width 37 height 7
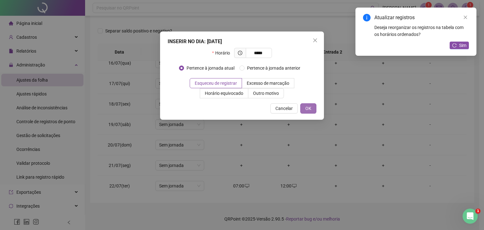
type input "*****"
click at [309, 108] on span "OK" at bounding box center [308, 108] width 6 height 7
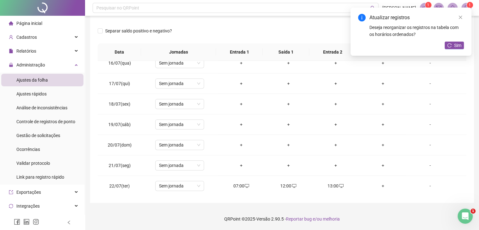
click at [379, 184] on div "+" at bounding box center [382, 185] width 37 height 7
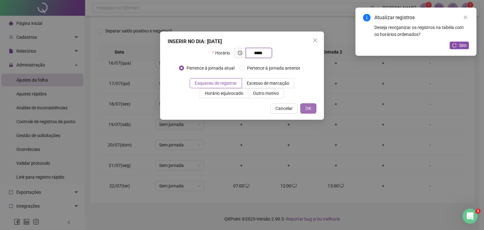
type input "*****"
click at [309, 110] on span "OK" at bounding box center [308, 108] width 6 height 7
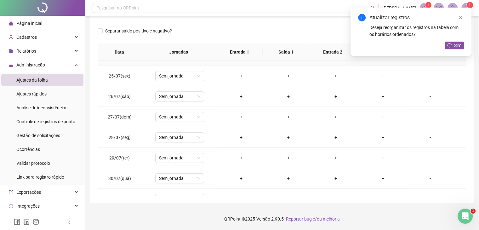
scroll to position [498, 0]
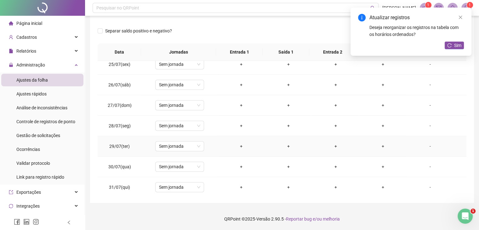
click at [238, 147] on div "+" at bounding box center [241, 146] width 37 height 7
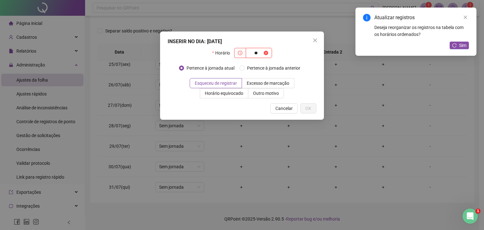
type input "*"
type input "*****"
click at [312, 109] on button "OK" at bounding box center [308, 108] width 16 height 10
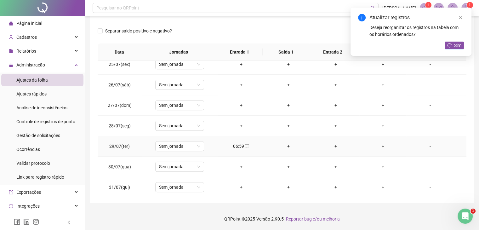
click at [282, 145] on div "+" at bounding box center [288, 146] width 37 height 7
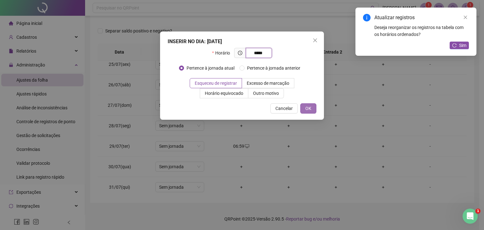
type input "*****"
click at [305, 109] on span "OK" at bounding box center [308, 108] width 6 height 7
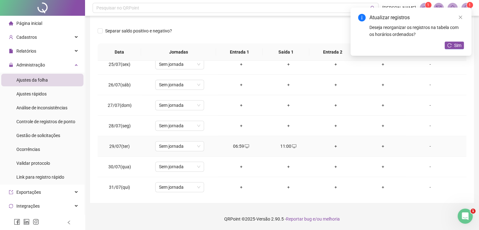
click at [332, 144] on div "+" at bounding box center [335, 146] width 37 height 7
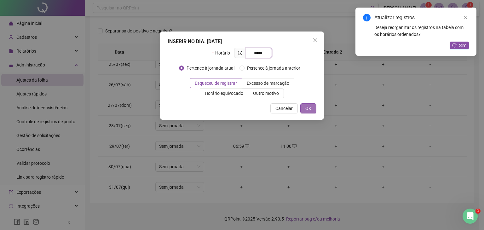
type input "*****"
click at [305, 111] on span "OK" at bounding box center [308, 108] width 6 height 7
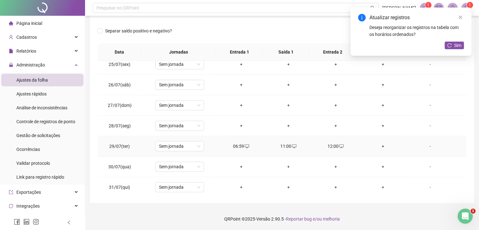
click at [379, 143] on div "+" at bounding box center [382, 146] width 37 height 7
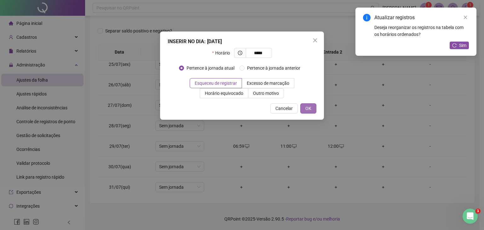
type input "*****"
click at [308, 108] on span "OK" at bounding box center [308, 108] width 6 height 7
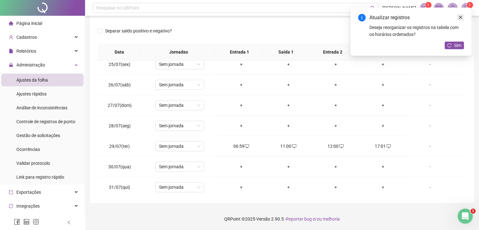
click at [462, 18] on link "Close" at bounding box center [460, 17] width 7 height 7
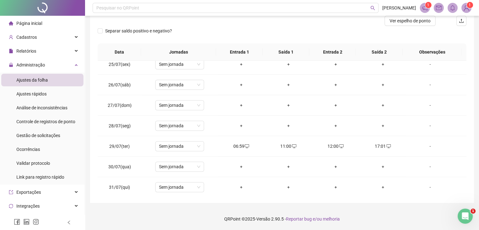
scroll to position [0, 0]
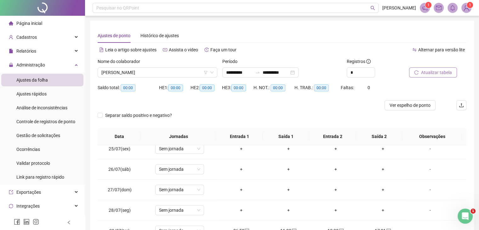
click at [428, 75] on span "Atualizar tabela" at bounding box center [436, 72] width 31 height 7
click at [180, 73] on span "[PERSON_NAME]" at bounding box center [157, 72] width 112 height 9
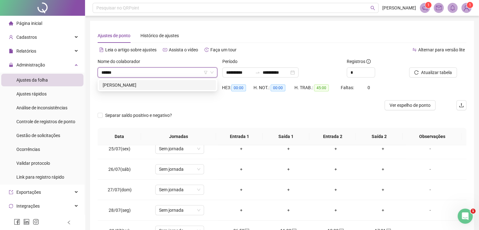
type input "*******"
click at [177, 87] on div "[PERSON_NAME]" at bounding box center [158, 85] width 110 height 7
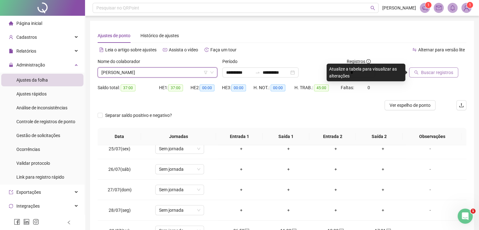
click at [423, 75] on span "Buscar registros" at bounding box center [437, 72] width 32 height 7
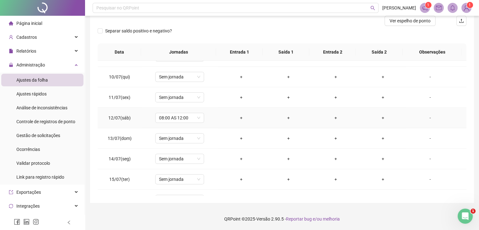
scroll to position [189, 0]
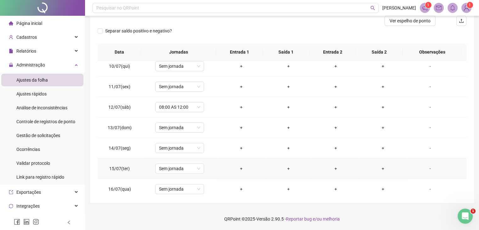
click at [242, 167] on div "+" at bounding box center [241, 168] width 37 height 7
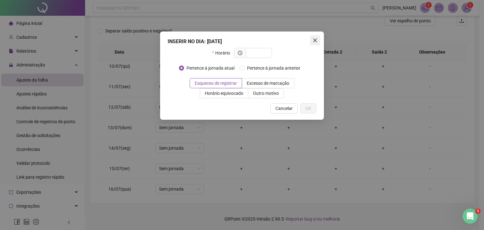
click at [313, 39] on icon "close" at bounding box center [315, 40] width 4 height 4
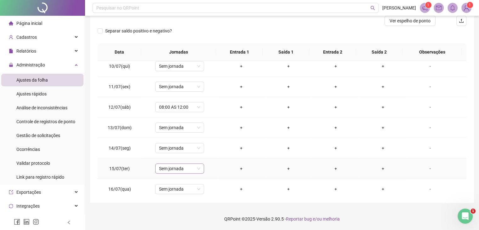
click at [168, 168] on span "Sem jornada" at bounding box center [179, 168] width 41 height 9
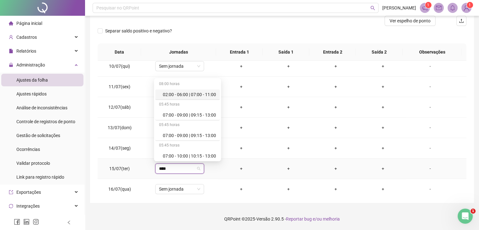
type input "*****"
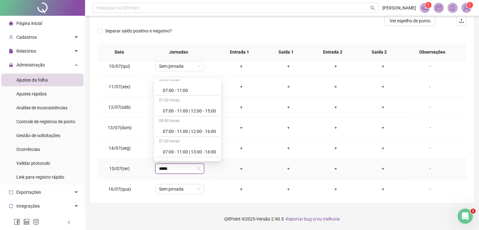
scroll to position [158, 0]
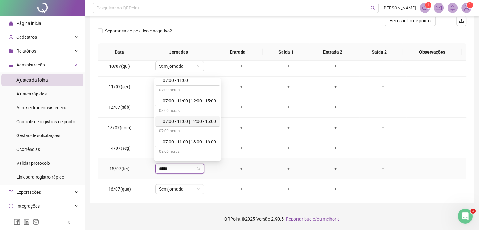
click at [187, 122] on div "07:00 - 11:00 | 12:00 - 16:00" at bounding box center [189, 121] width 53 height 7
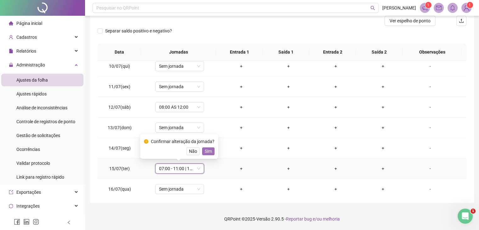
click at [205, 149] on span "Sim" at bounding box center [208, 151] width 7 height 7
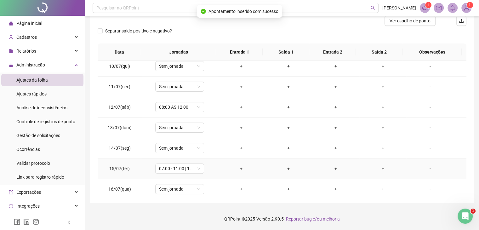
click at [235, 168] on div "+" at bounding box center [241, 168] width 37 height 7
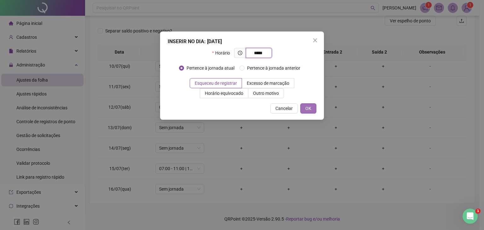
type input "*****"
click at [309, 109] on span "OK" at bounding box center [308, 108] width 6 height 7
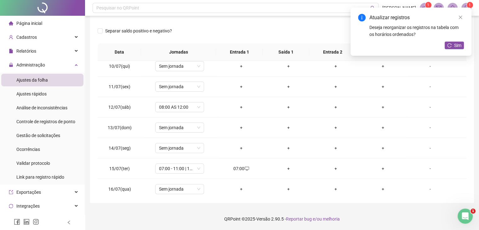
click at [283, 168] on div "+" at bounding box center [288, 168] width 37 height 7
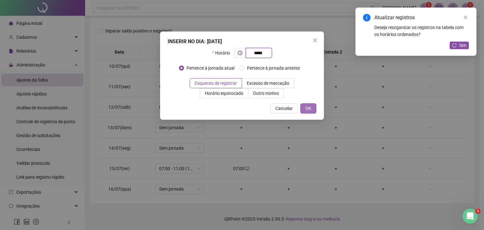
type input "*****"
click at [312, 110] on button "OK" at bounding box center [308, 108] width 16 height 10
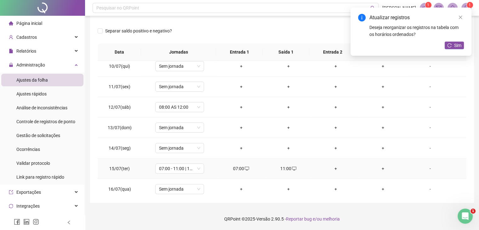
click at [332, 169] on div "+" at bounding box center [335, 168] width 37 height 7
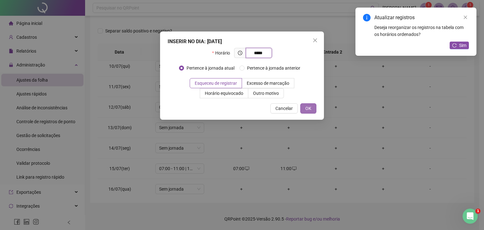
type input "*****"
click at [307, 109] on span "OK" at bounding box center [308, 108] width 6 height 7
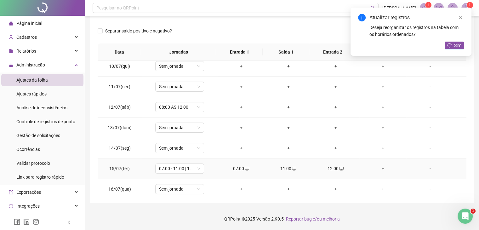
click at [379, 167] on div "+" at bounding box center [382, 168] width 37 height 7
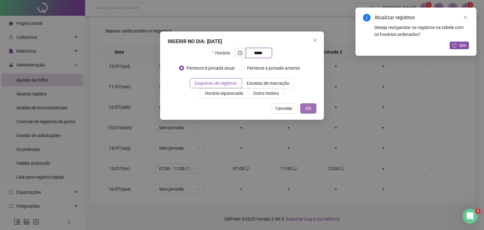
type input "*****"
click at [307, 106] on span "OK" at bounding box center [308, 108] width 6 height 7
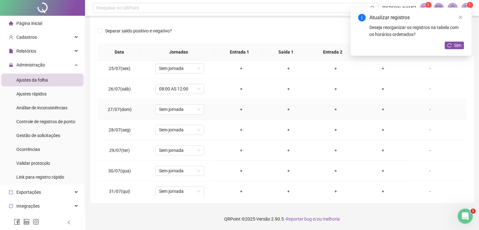
scroll to position [498, 0]
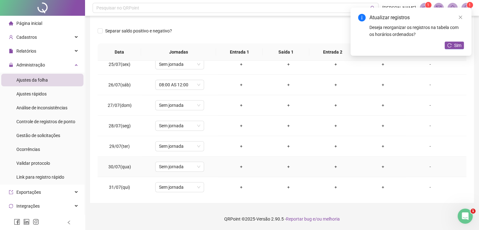
click at [237, 163] on div "+" at bounding box center [241, 166] width 37 height 7
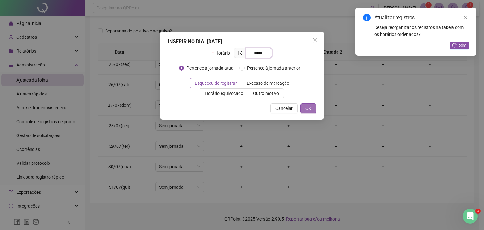
type input "*****"
click at [311, 108] on button "OK" at bounding box center [308, 108] width 16 height 10
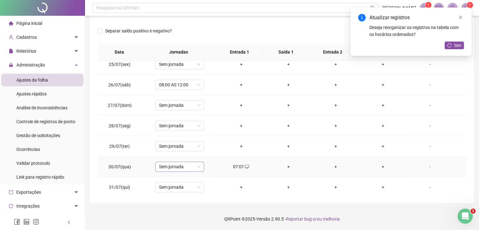
click at [189, 164] on span "Sem jornada" at bounding box center [179, 166] width 41 height 9
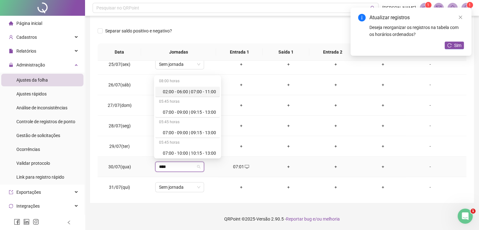
type input "*****"
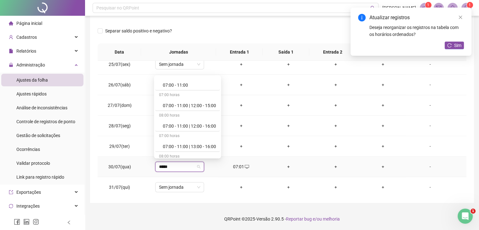
scroll to position [158, 0]
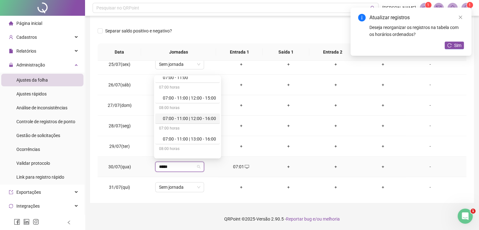
click at [188, 119] on div "07:00 - 11:00 | 12:00 - 16:00" at bounding box center [189, 118] width 53 height 7
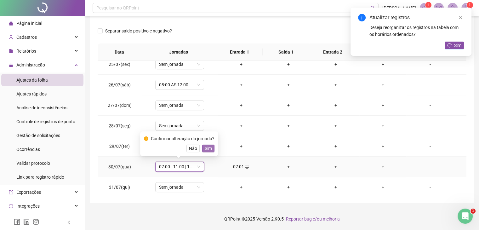
click at [210, 147] on span "Sim" at bounding box center [208, 148] width 7 height 7
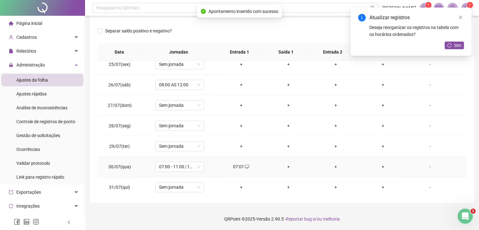
click at [281, 165] on div "+" at bounding box center [288, 166] width 37 height 7
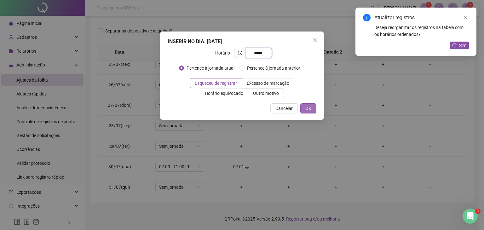
type input "*****"
click at [305, 109] on span "OK" at bounding box center [308, 108] width 6 height 7
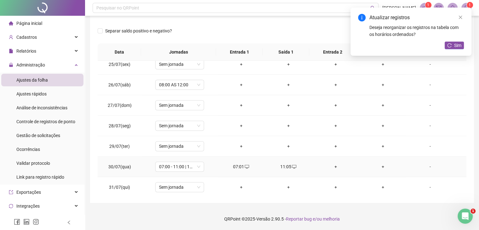
click at [333, 163] on div "+" at bounding box center [335, 166] width 37 height 7
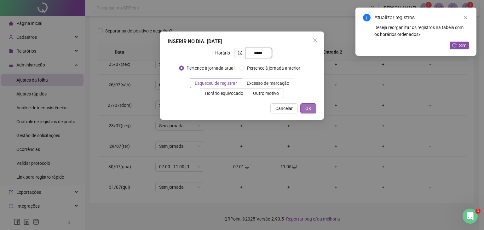
type input "*****"
click at [311, 108] on span "OK" at bounding box center [308, 108] width 6 height 7
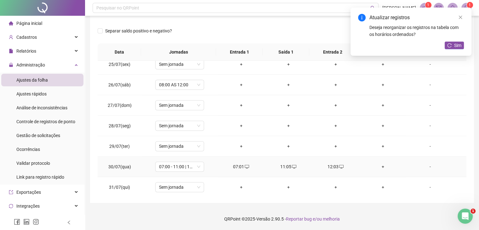
click at [377, 165] on div "+" at bounding box center [382, 166] width 37 height 7
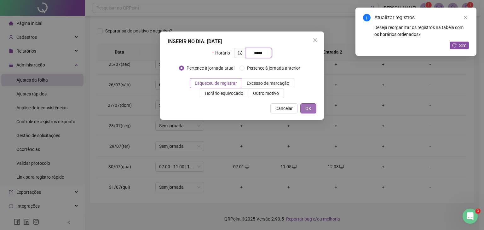
type input "*****"
click at [310, 104] on button "OK" at bounding box center [308, 108] width 16 height 10
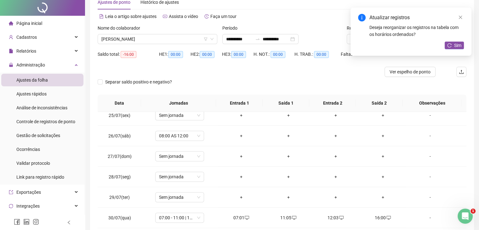
scroll to position [0, 0]
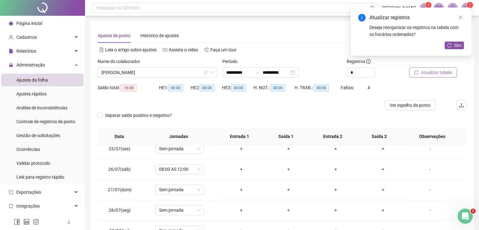
click at [430, 74] on span "Atualizar tabela" at bounding box center [436, 72] width 31 height 7
